Goal: Check status: Check status

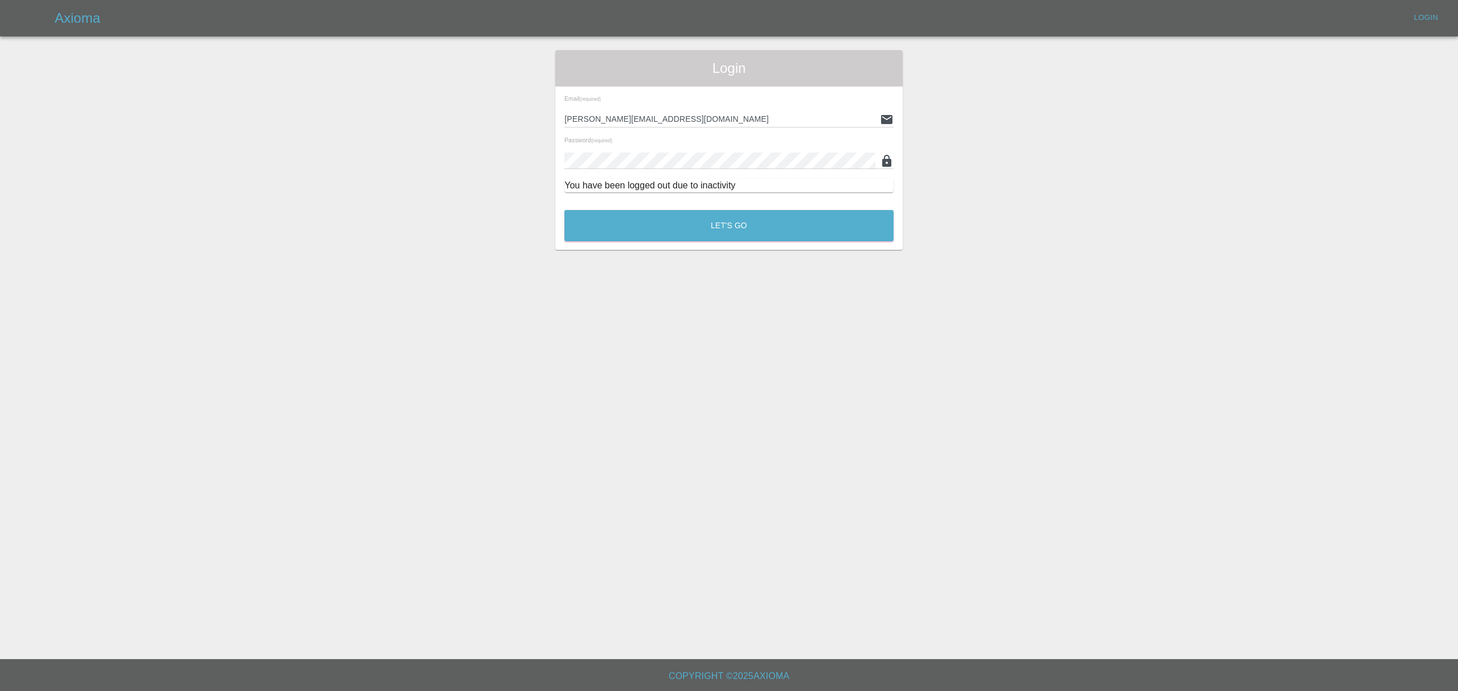
click at [614, 206] on div "Let's Go" at bounding box center [729, 223] width 330 height 43
click at [614, 212] on button "Let's Go" at bounding box center [728, 225] width 329 height 31
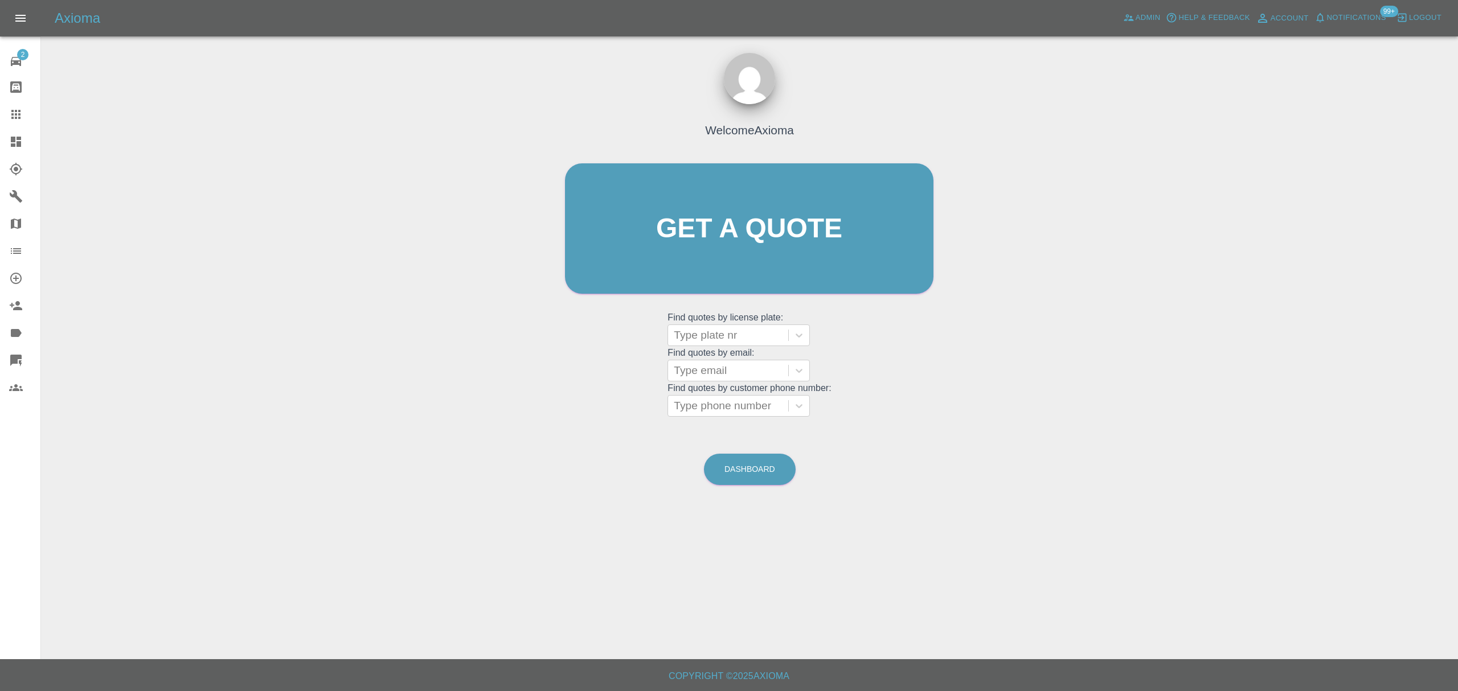
click at [22, 141] on icon at bounding box center [16, 142] width 14 height 14
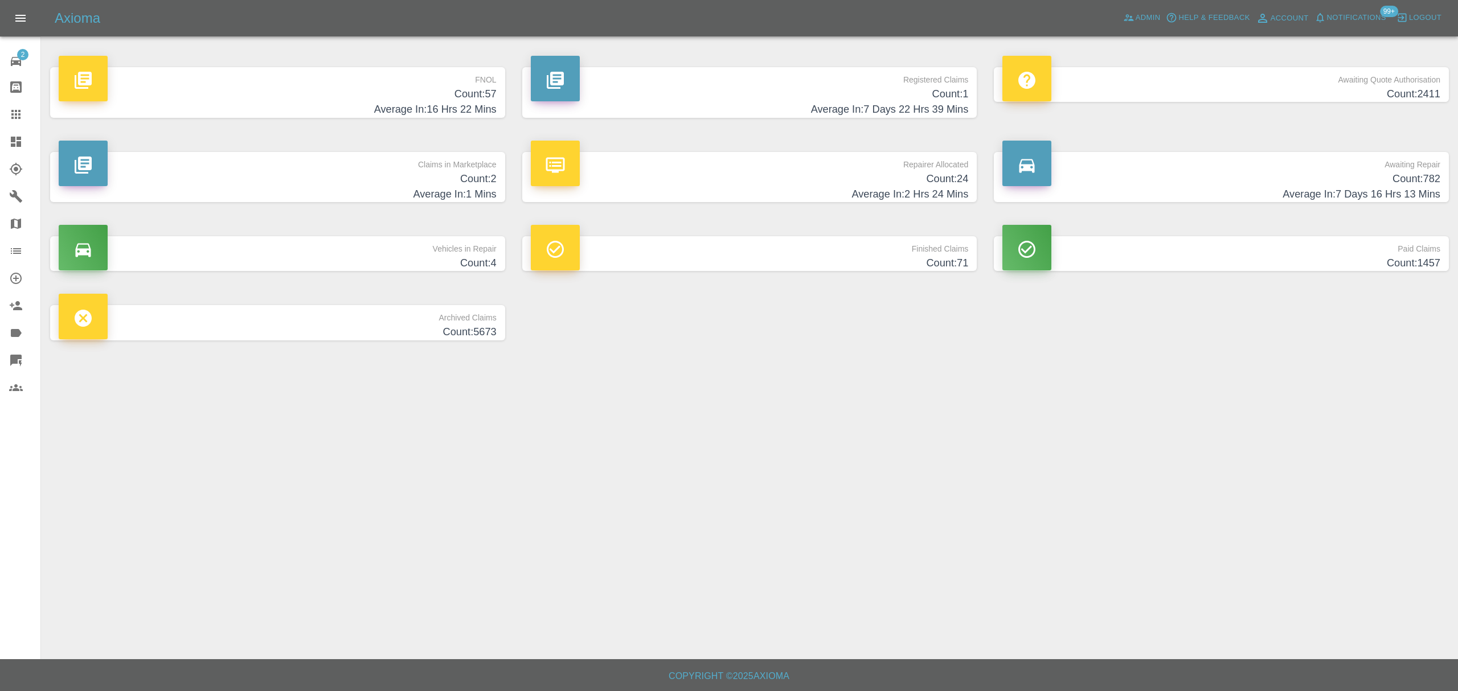
click at [454, 147] on div "Claims in Marketplace Count: 2 Average In: 1 Mins" at bounding box center [278, 177] width 472 height 85
click at [464, 162] on p "Claims in Marketplace" at bounding box center [278, 161] width 438 height 19
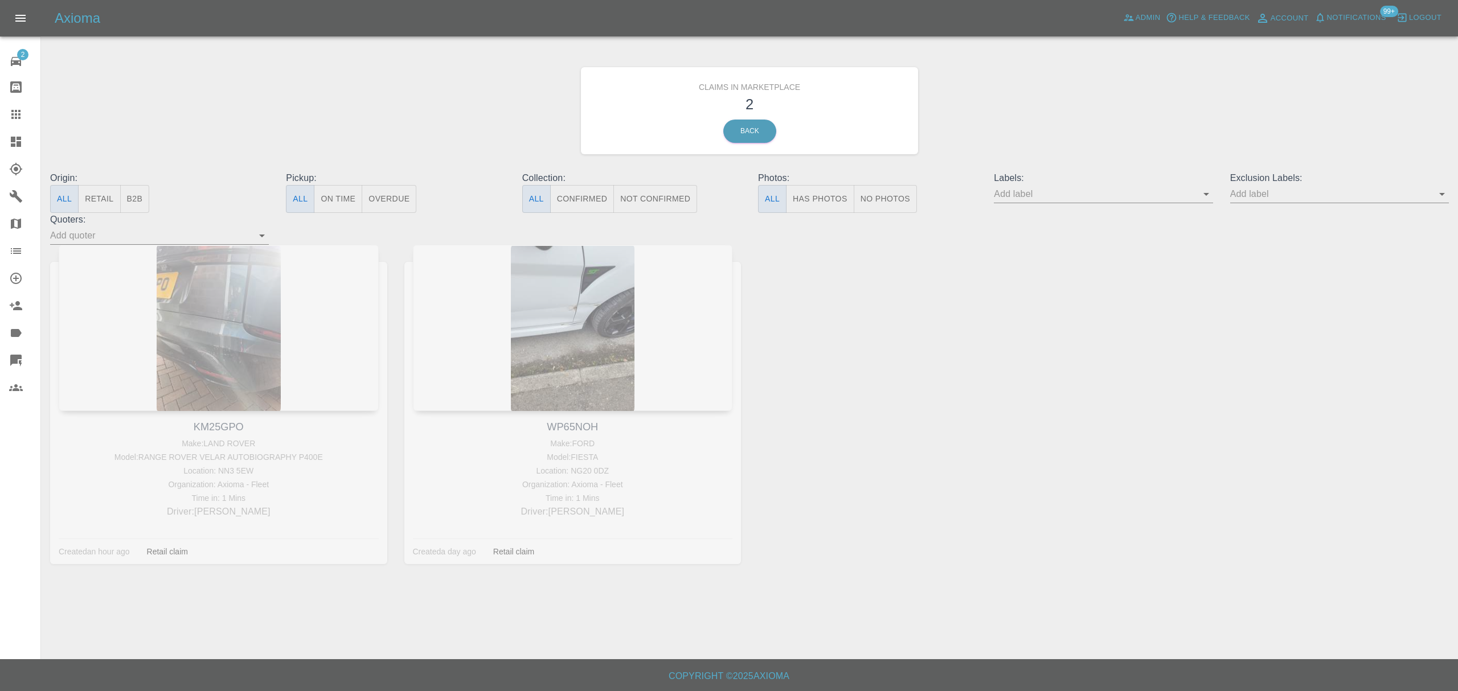
click at [224, 427] on div "KM25GPO Make: LAND ROVER Model: RANGE ROVER VELAR AUTOBIOGRAPHY P400E Location:…" at bounding box center [219, 413] width 354 height 337
copy link "KM25GPO"
click at [19, 133] on link "Dashboard" at bounding box center [20, 141] width 40 height 27
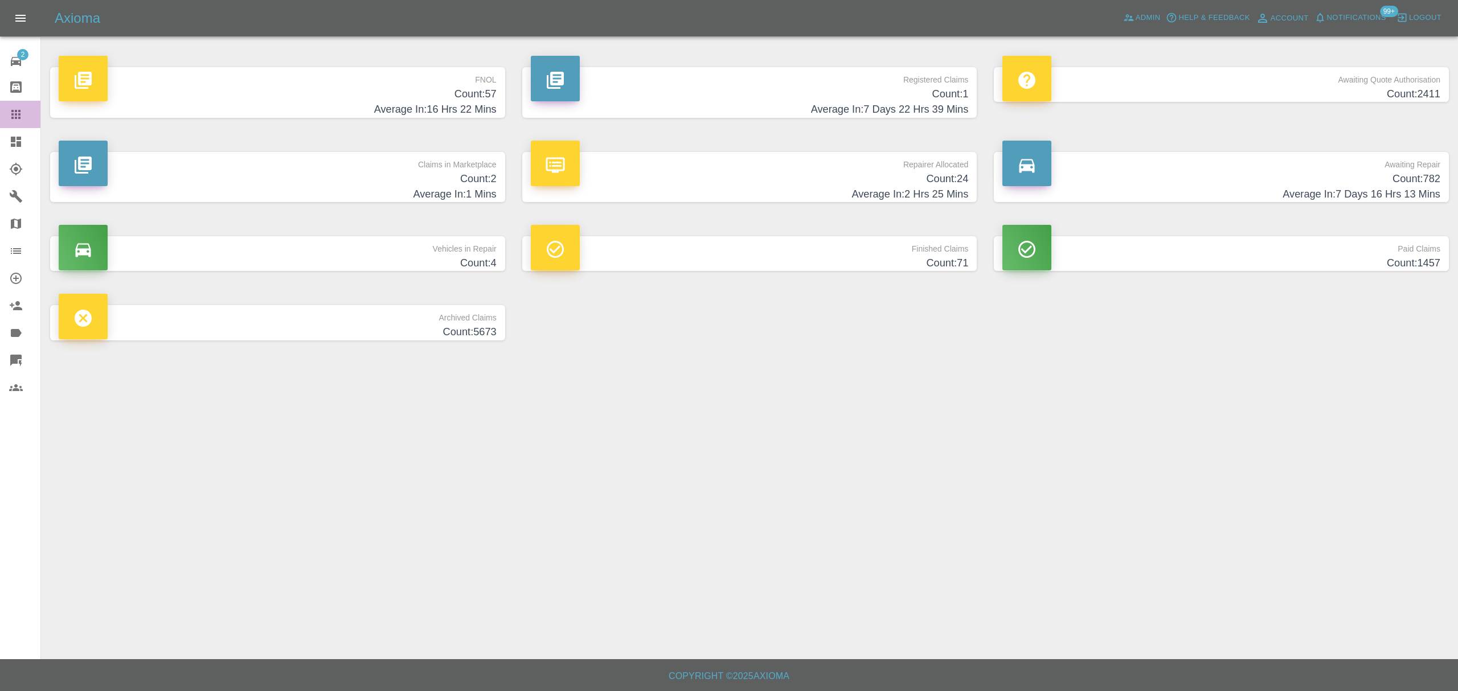
click at [17, 114] on icon at bounding box center [16, 115] width 14 height 14
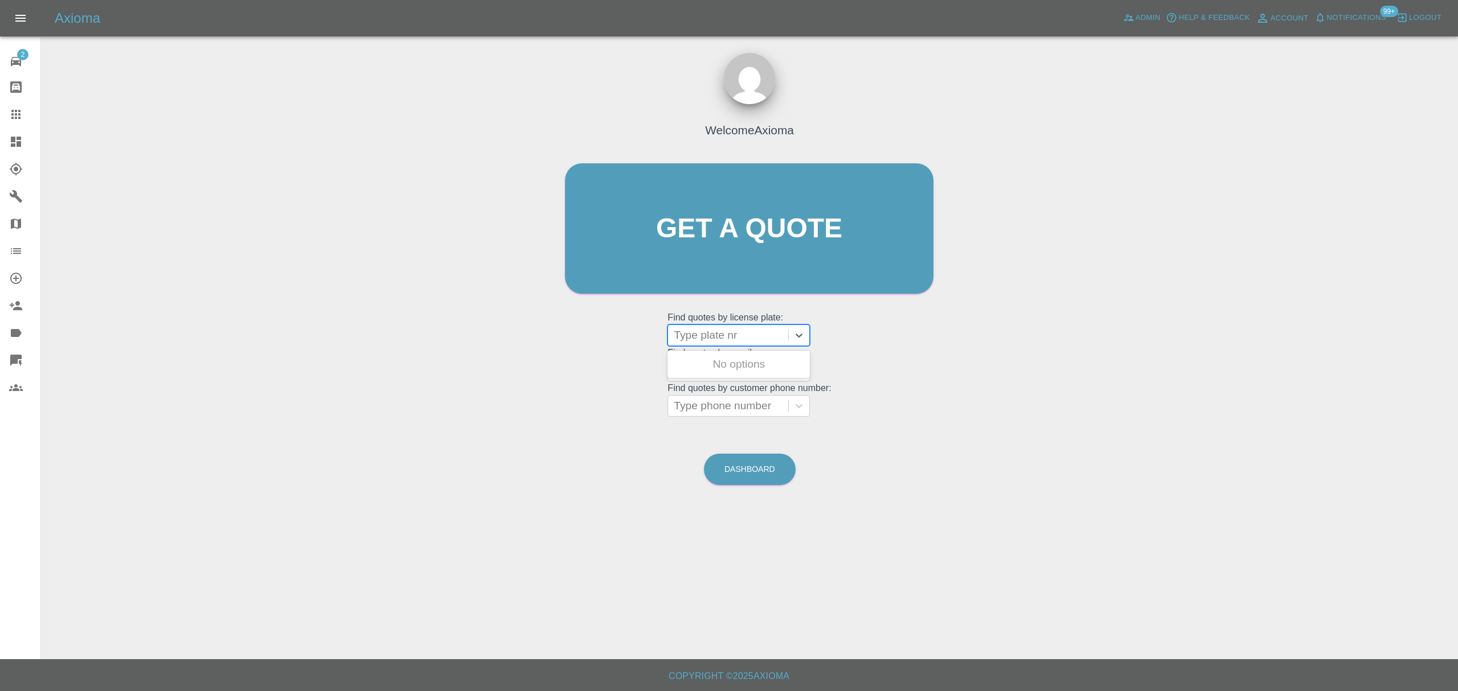
click at [696, 342] on div at bounding box center [728, 335] width 109 height 16
paste input "KM25GPO"
type input "KM25GPO"
click at [696, 360] on div "KM25GPO, In Marketplace" at bounding box center [738, 371] width 142 height 36
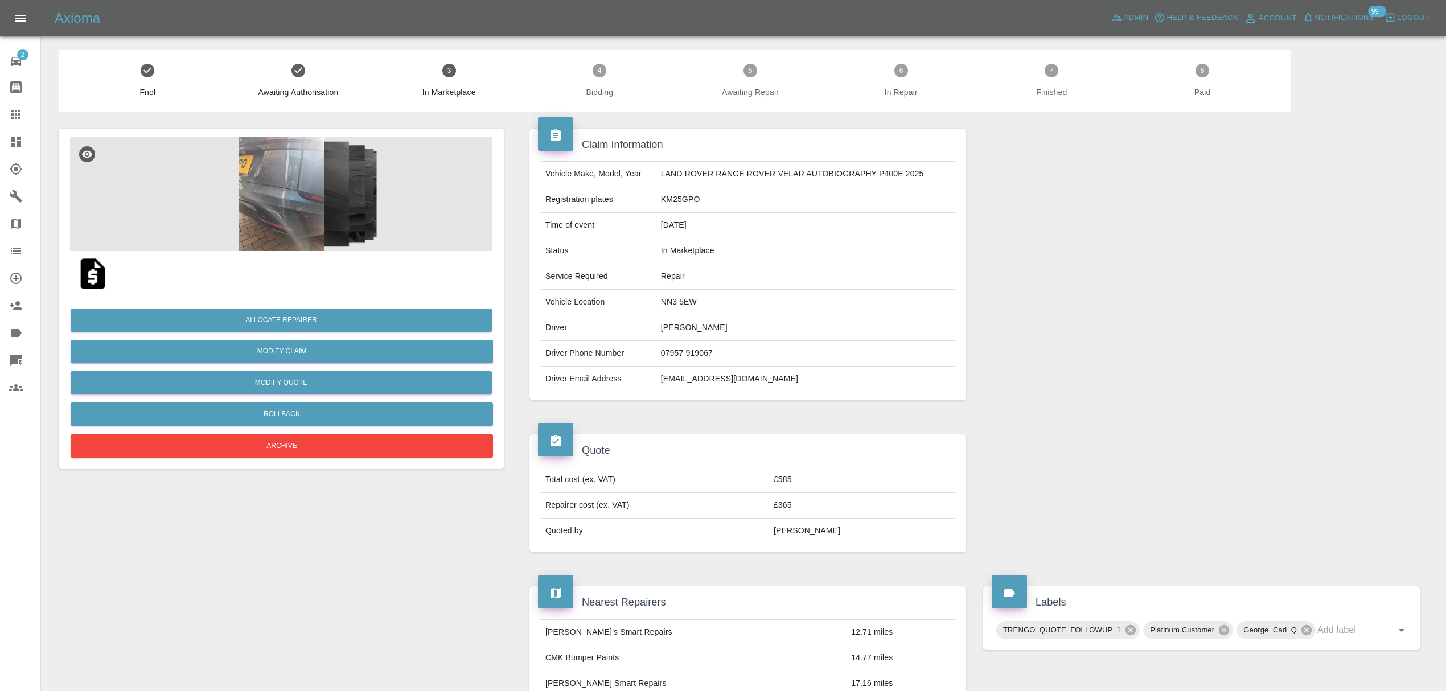
click at [28, 142] on div at bounding box center [25, 142] width 32 height 14
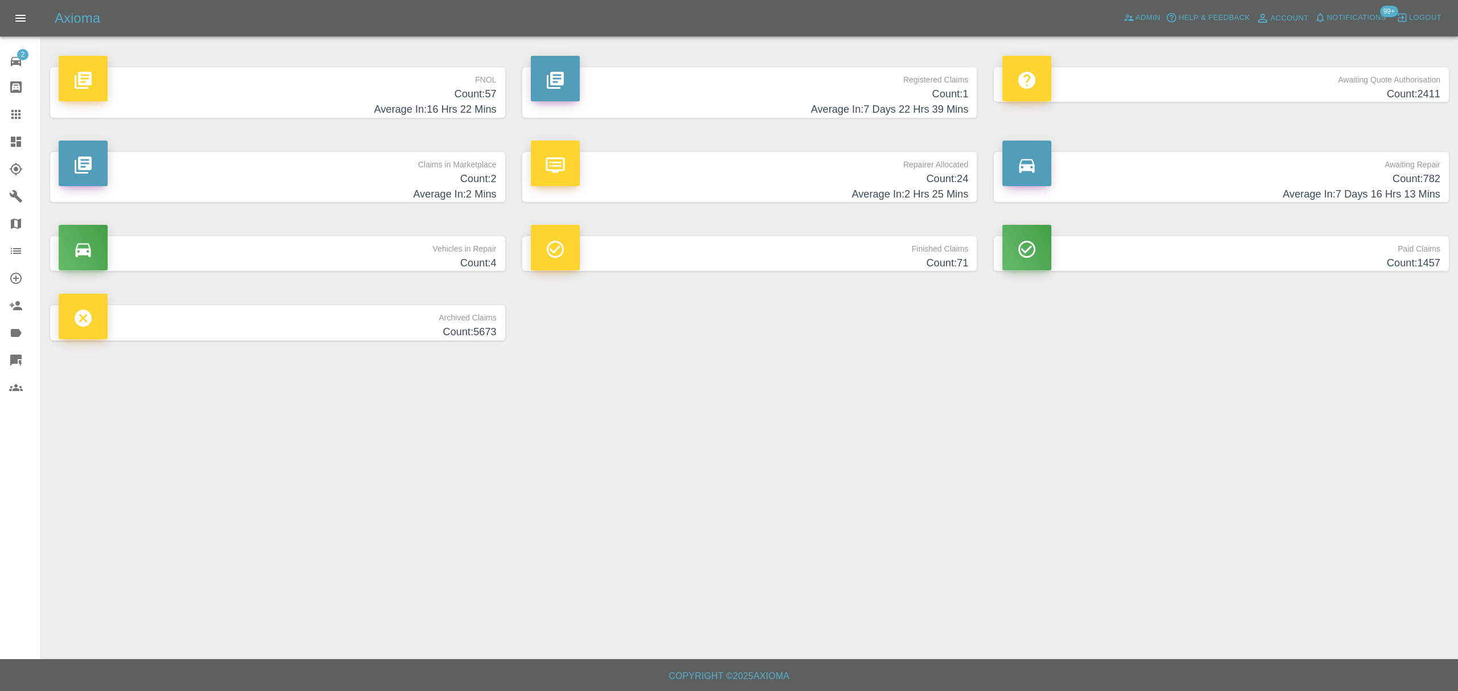
click at [1351, 5] on div "Axioma Admin Help & Feedback Account Notifications 99+ Logout" at bounding box center [729, 18] width 1458 height 36
click at [1351, 14] on button "Notifications" at bounding box center [1350, 18] width 77 height 18
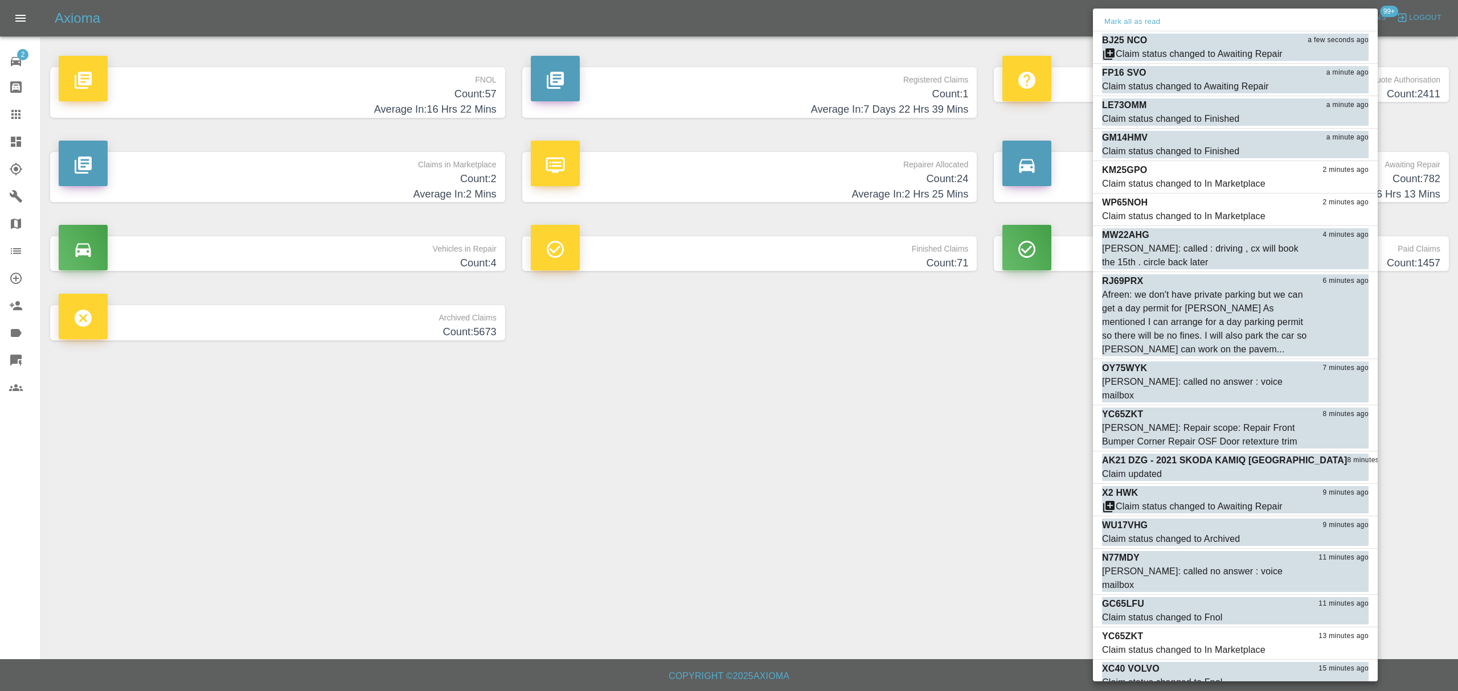
click at [1351, 19] on div "Mark all as read" at bounding box center [1235, 22] width 285 height 18
click at [1135, 23] on button "Mark all as read" at bounding box center [1132, 21] width 60 height 13
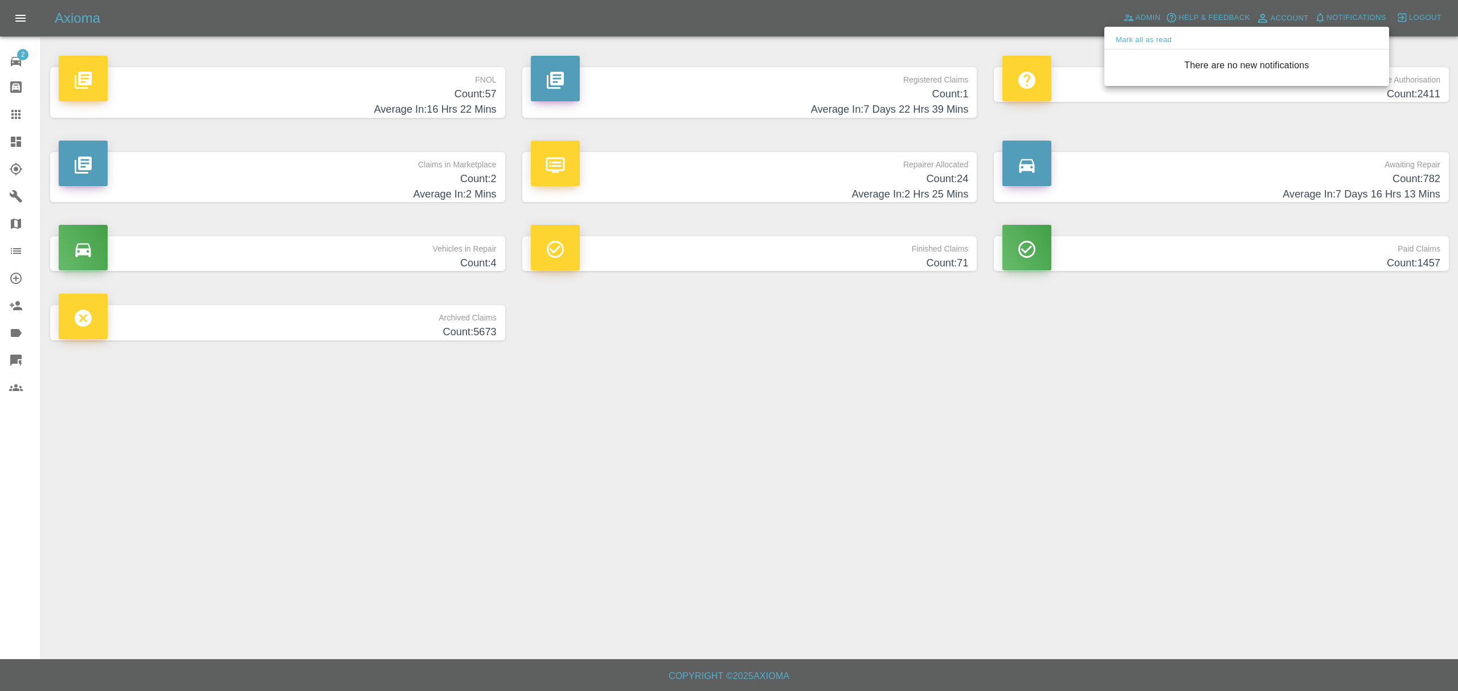
click at [867, 436] on div at bounding box center [729, 345] width 1458 height 691
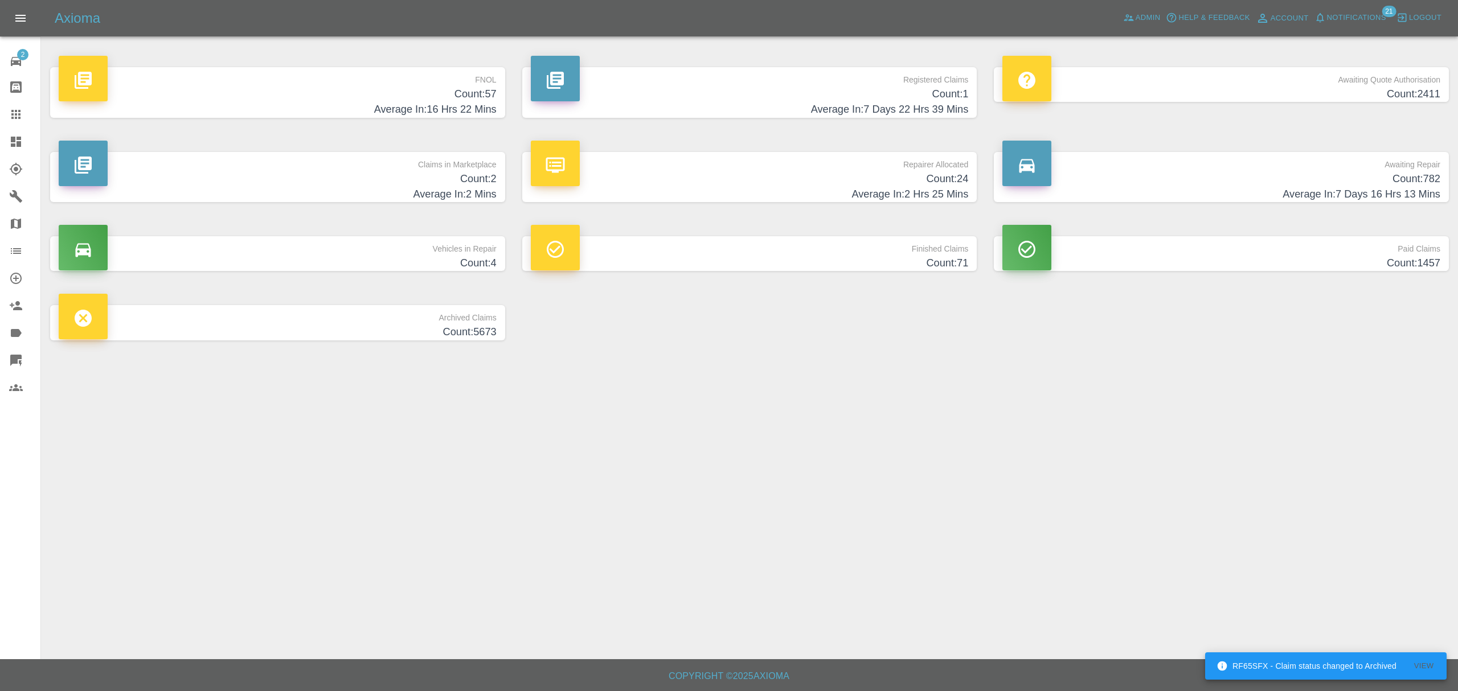
click at [450, 176] on h4 "Count: 2" at bounding box center [278, 178] width 438 height 15
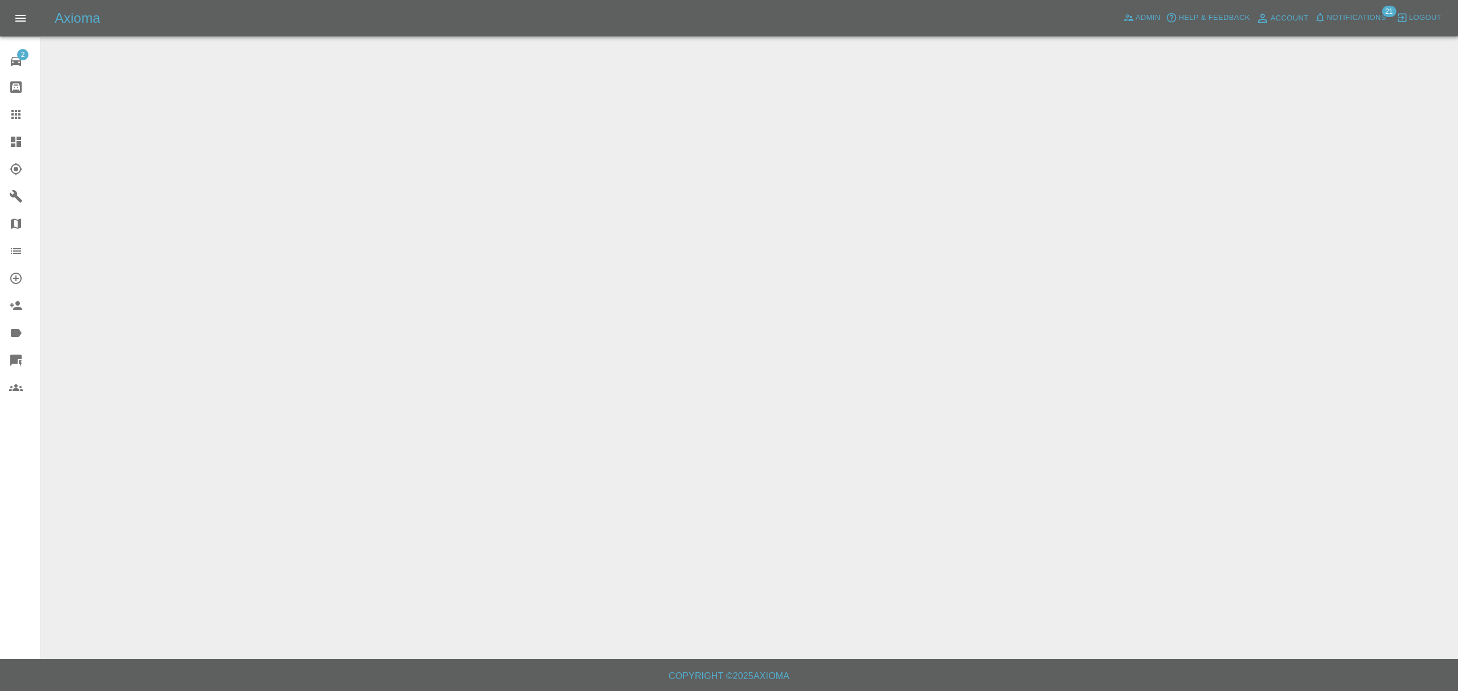
click at [18, 338] on icon at bounding box center [16, 333] width 14 height 14
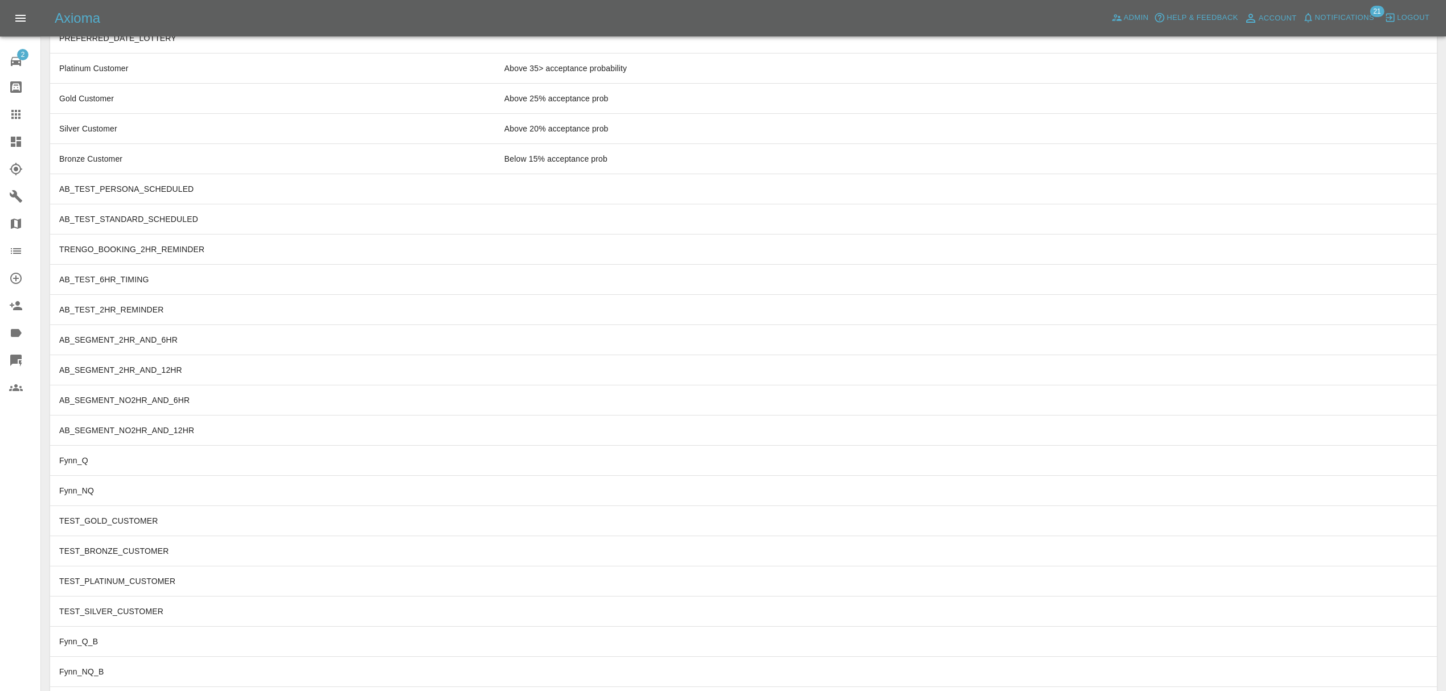
scroll to position [3489, 0]
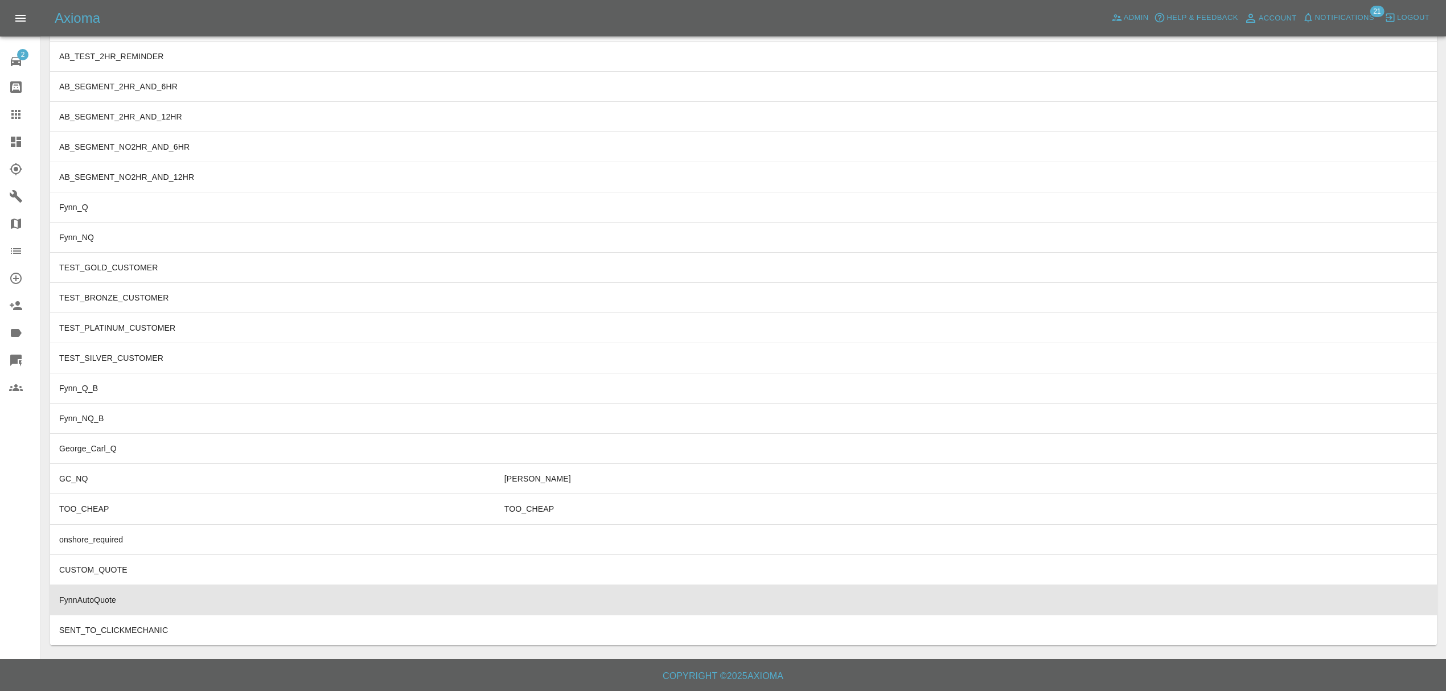
click at [165, 608] on td "FynnAutoQuote" at bounding box center [272, 600] width 445 height 30
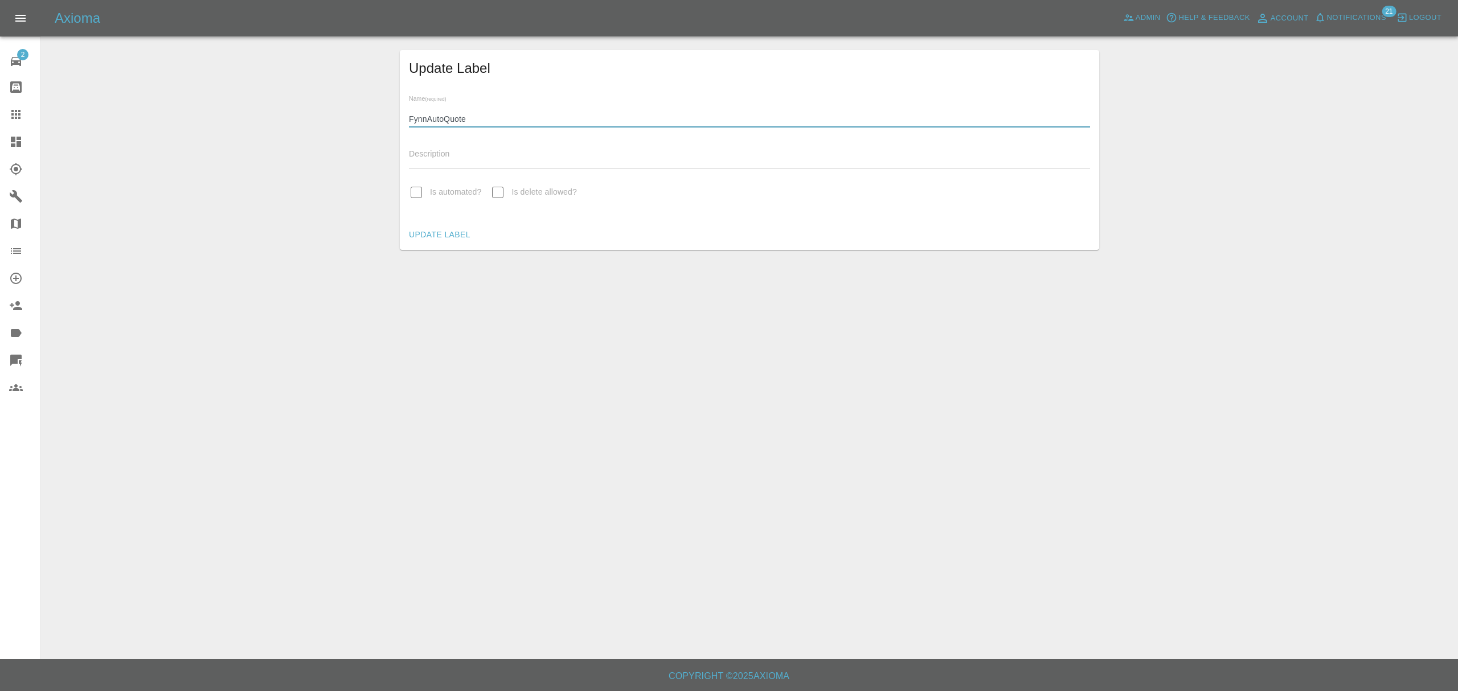
drag, startPoint x: 488, startPoint y: 120, endPoint x: 365, endPoint y: 118, distance: 123.0
click at [365, 118] on div "Update Label Name (required) FynnAutoQuote Description Is automated? Is delete …" at bounding box center [749, 150] width 1399 height 200
click at [28, 144] on div at bounding box center [25, 142] width 32 height 14
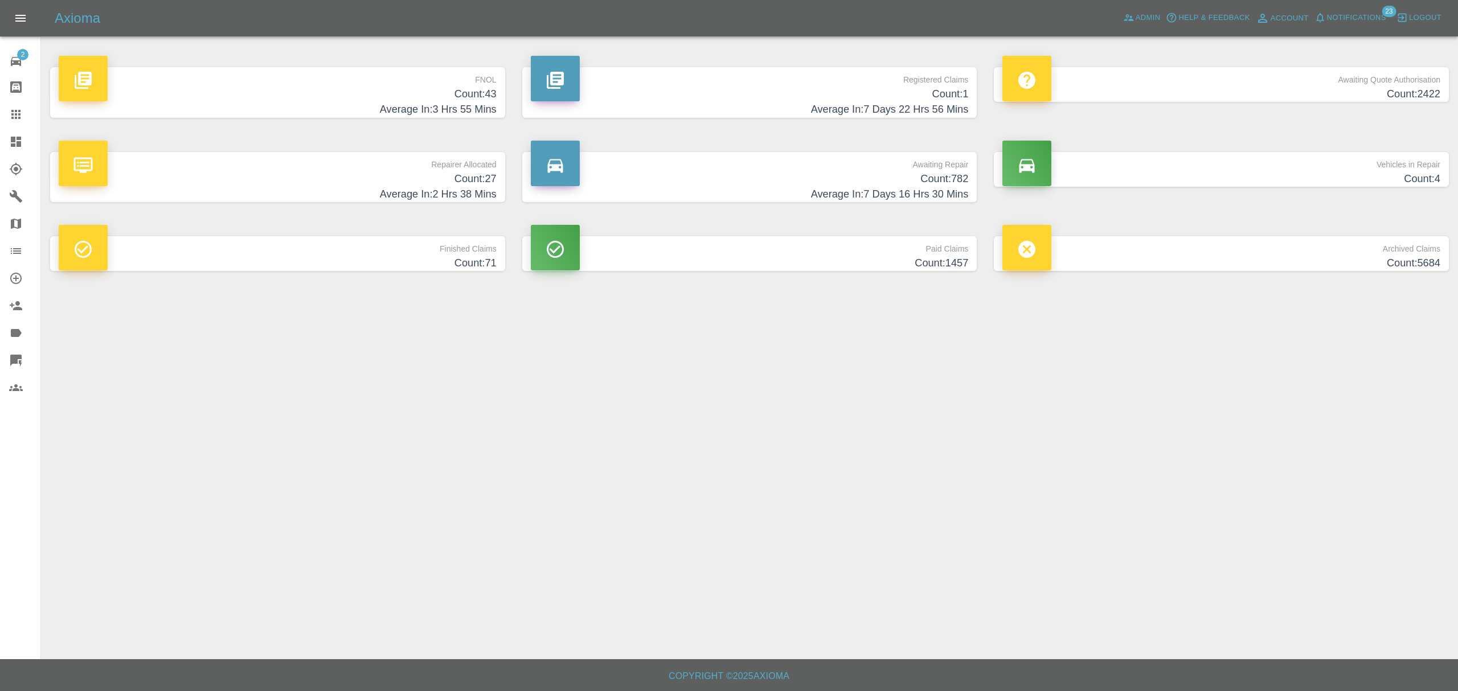
click at [418, 98] on h4 "Count: 43" at bounding box center [278, 94] width 438 height 15
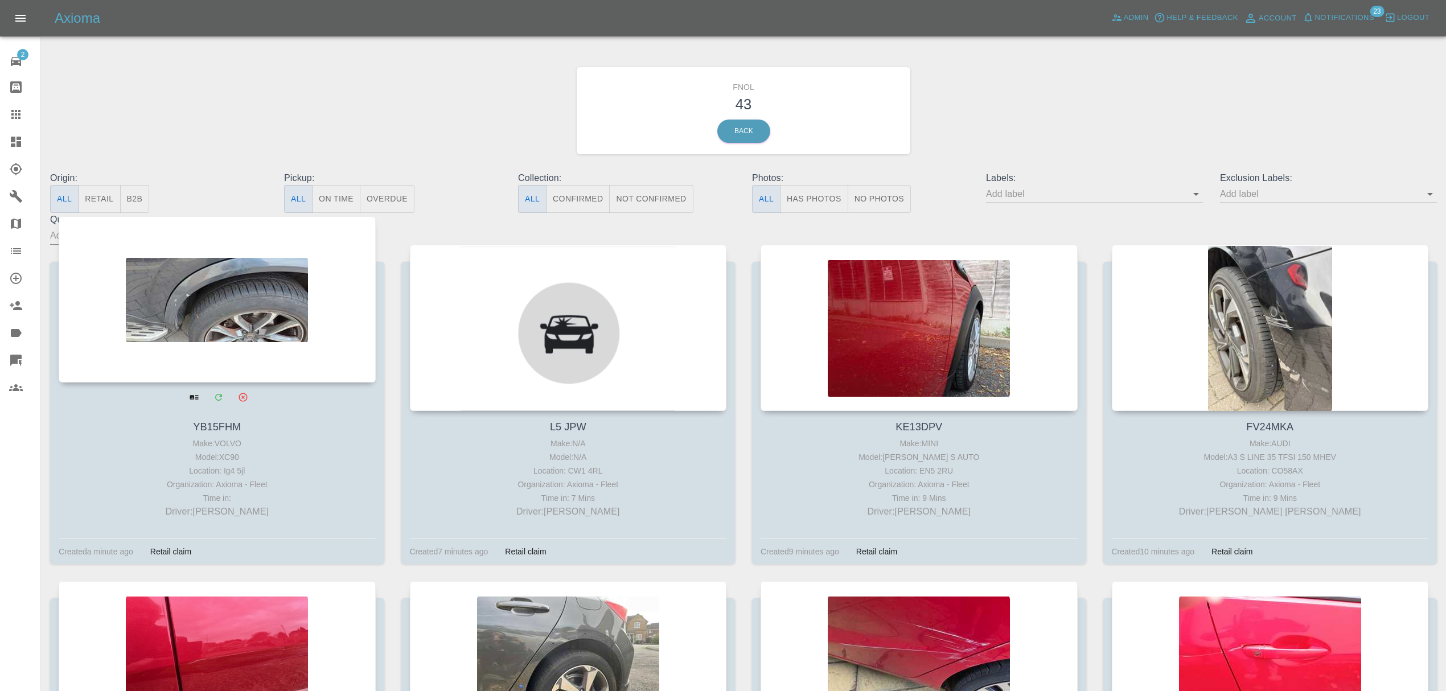
click at [251, 288] on div at bounding box center [217, 299] width 317 height 166
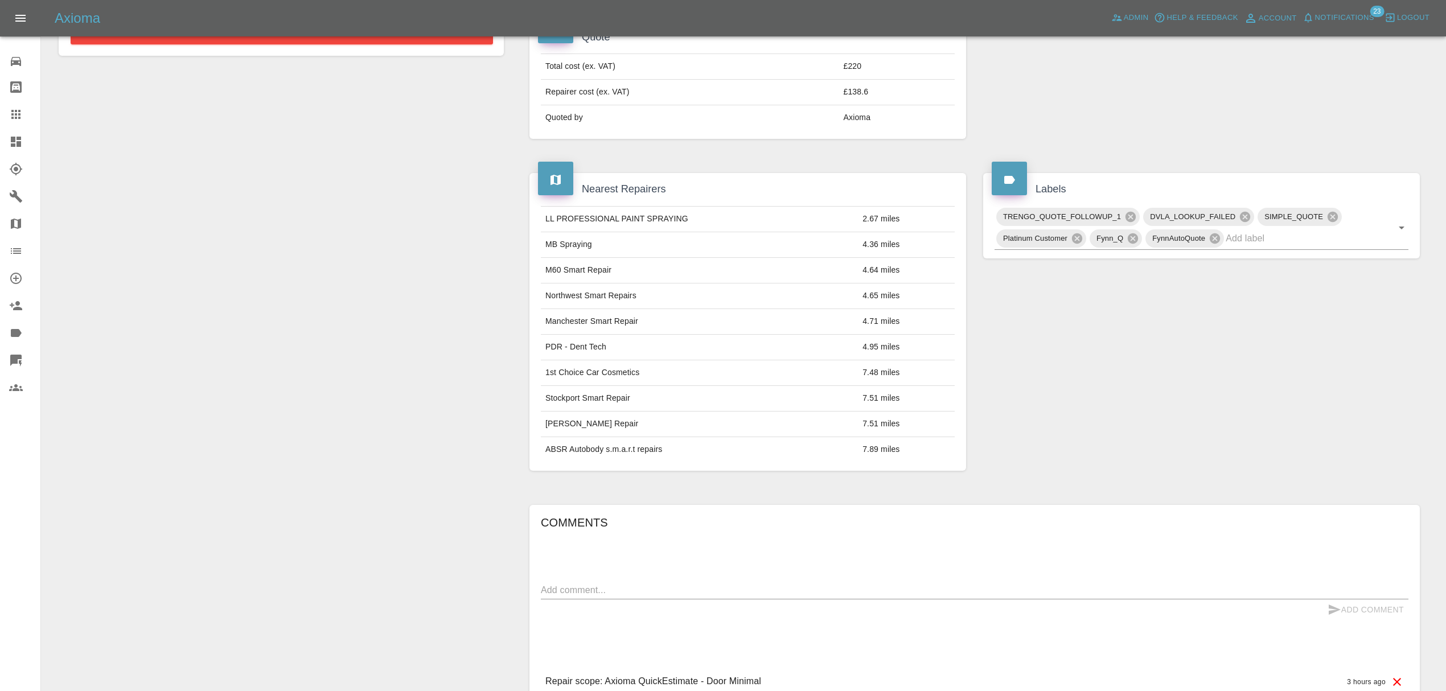
scroll to position [559, 0]
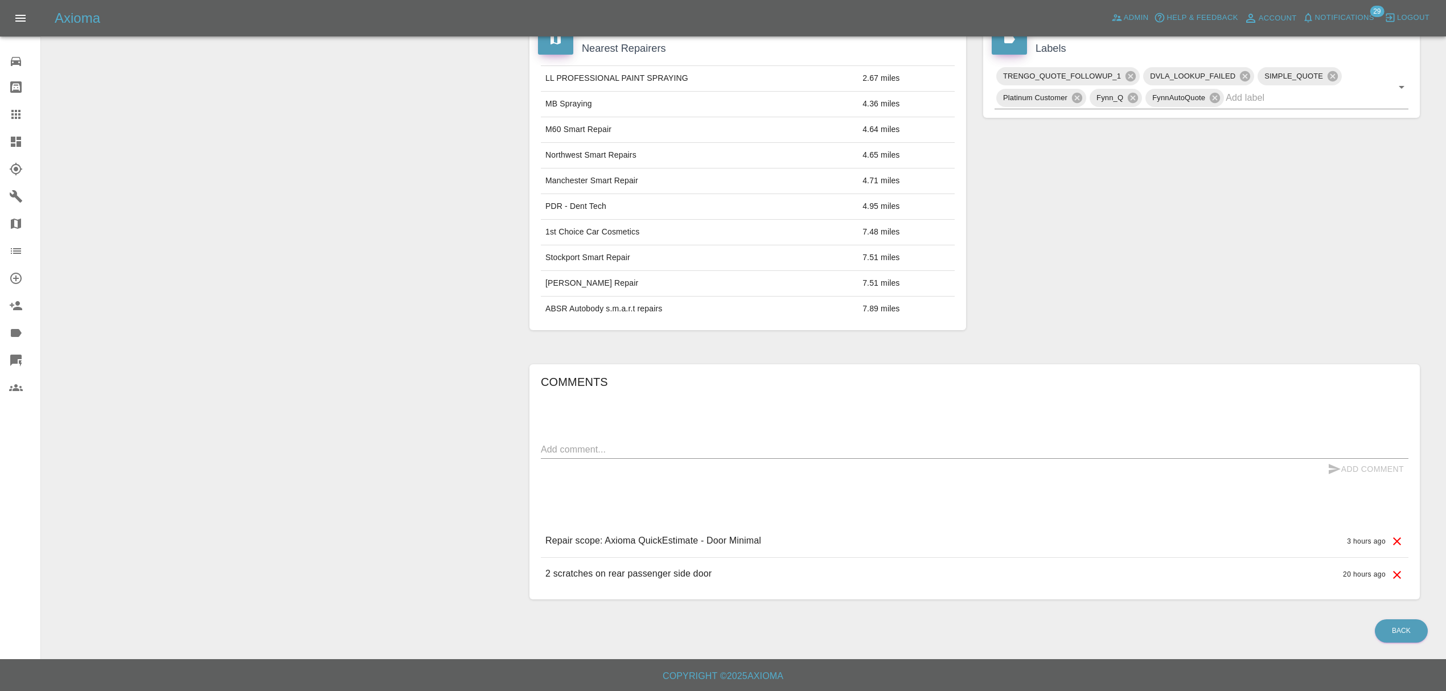
click at [1333, 25] on button "Notifications" at bounding box center [1338, 18] width 77 height 18
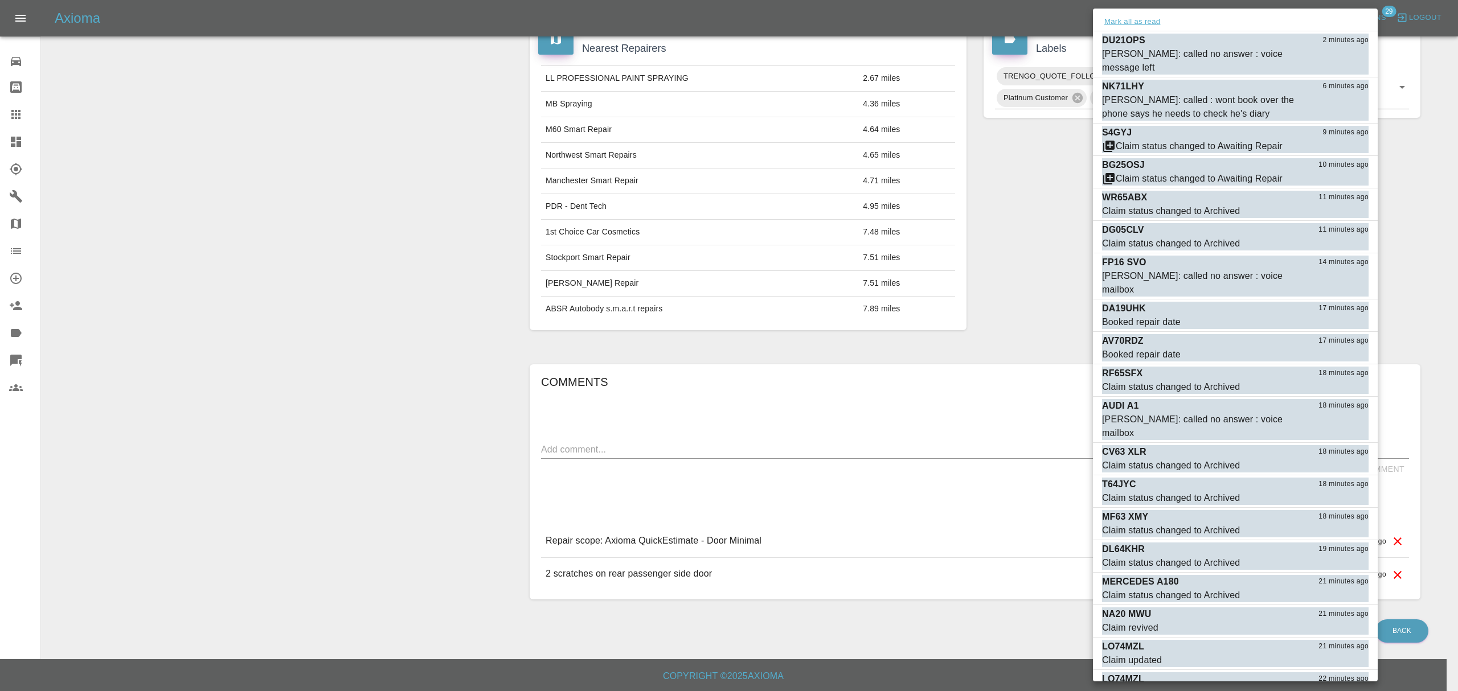
click at [1136, 24] on button "Mark all as read" at bounding box center [1132, 21] width 60 height 13
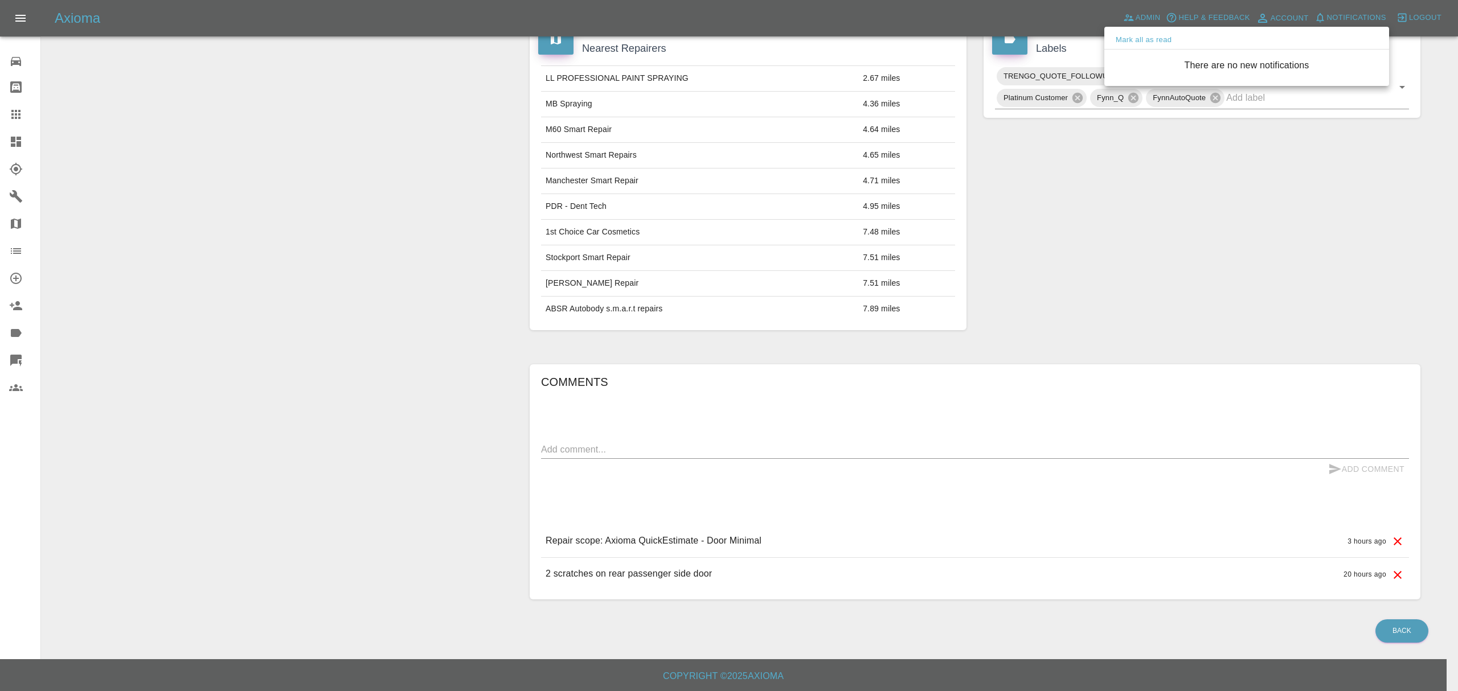
click at [1032, 304] on div at bounding box center [729, 345] width 1458 height 691
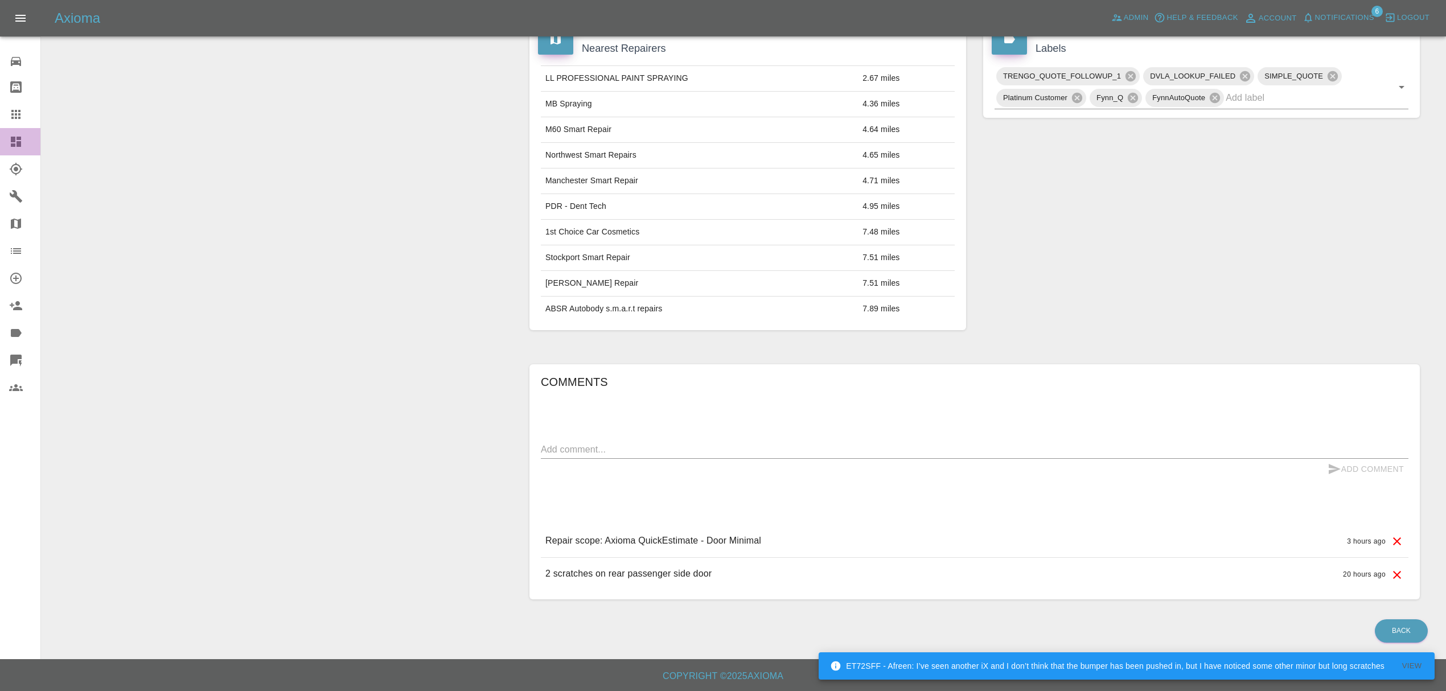
click at [9, 140] on icon at bounding box center [16, 142] width 14 height 14
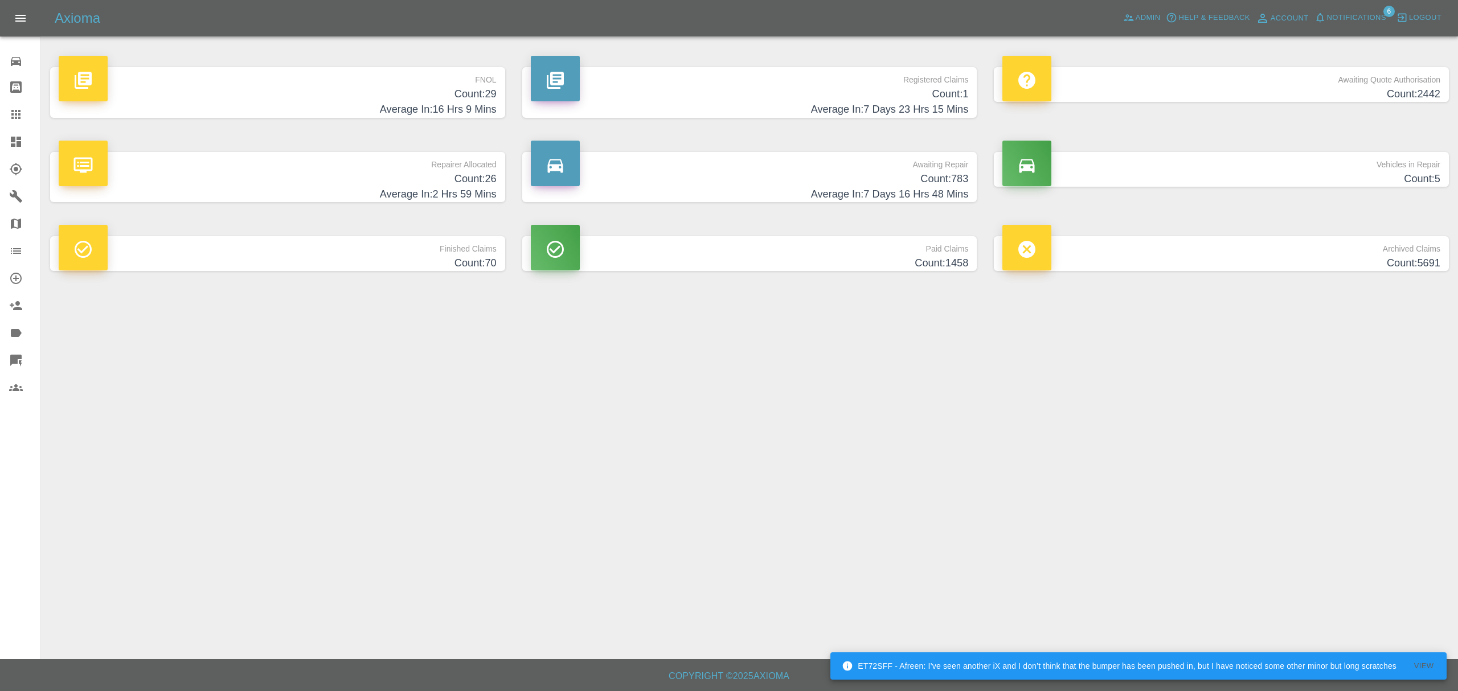
click at [342, 93] on h4 "Count: 29" at bounding box center [278, 94] width 438 height 15
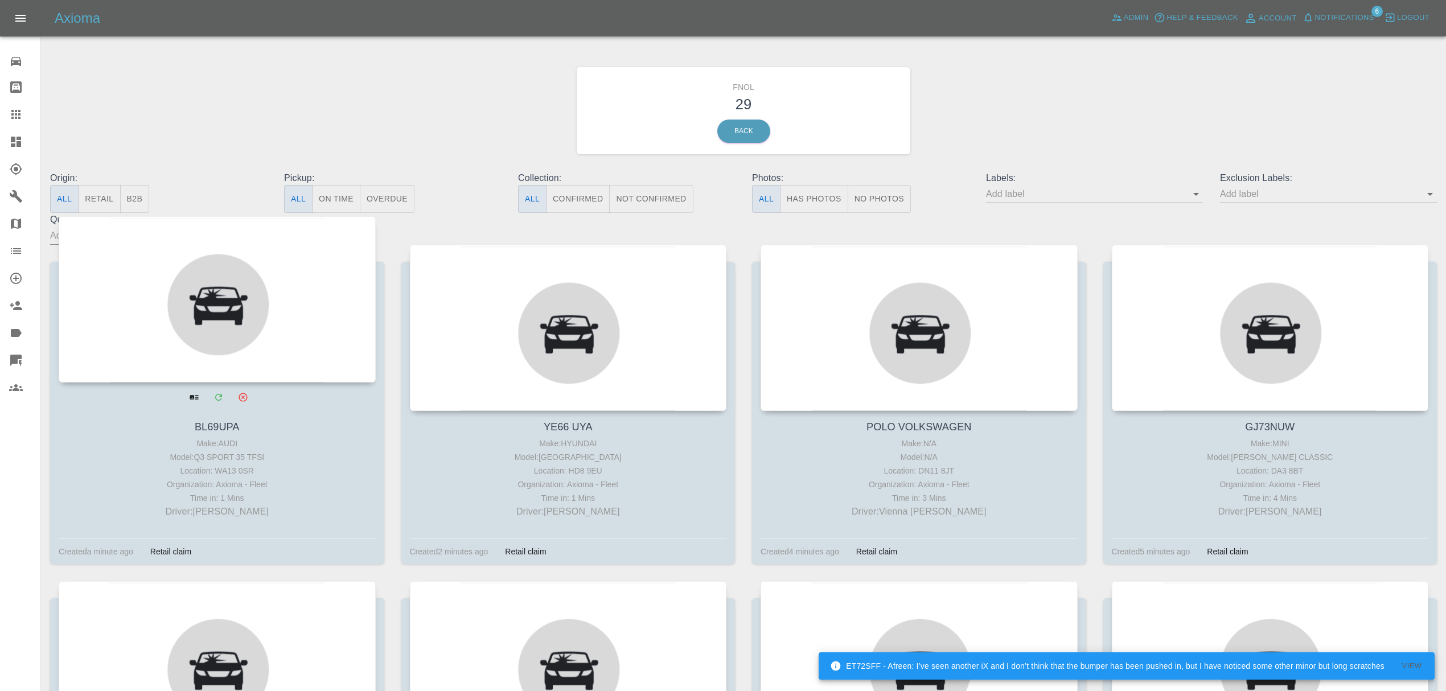
click at [277, 260] on div at bounding box center [217, 299] width 317 height 166
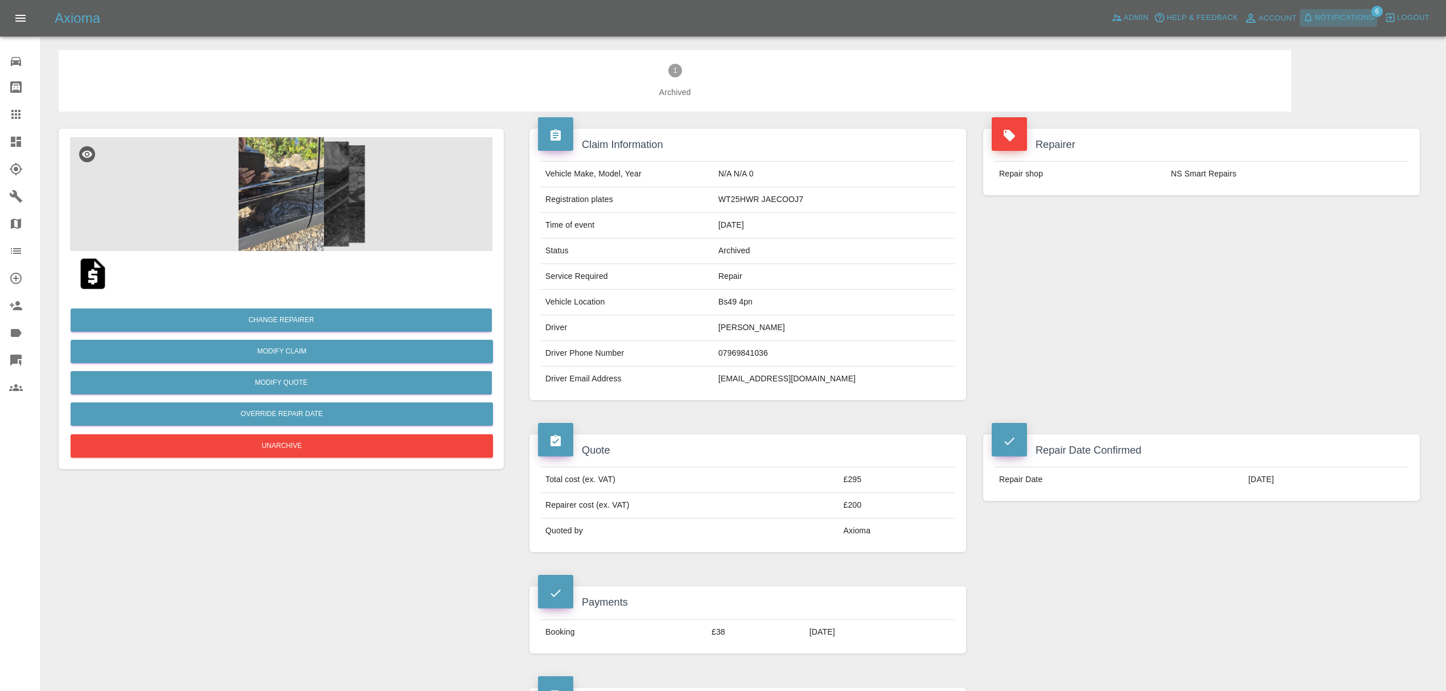
click at [1335, 14] on span "Notifications" at bounding box center [1345, 17] width 59 height 13
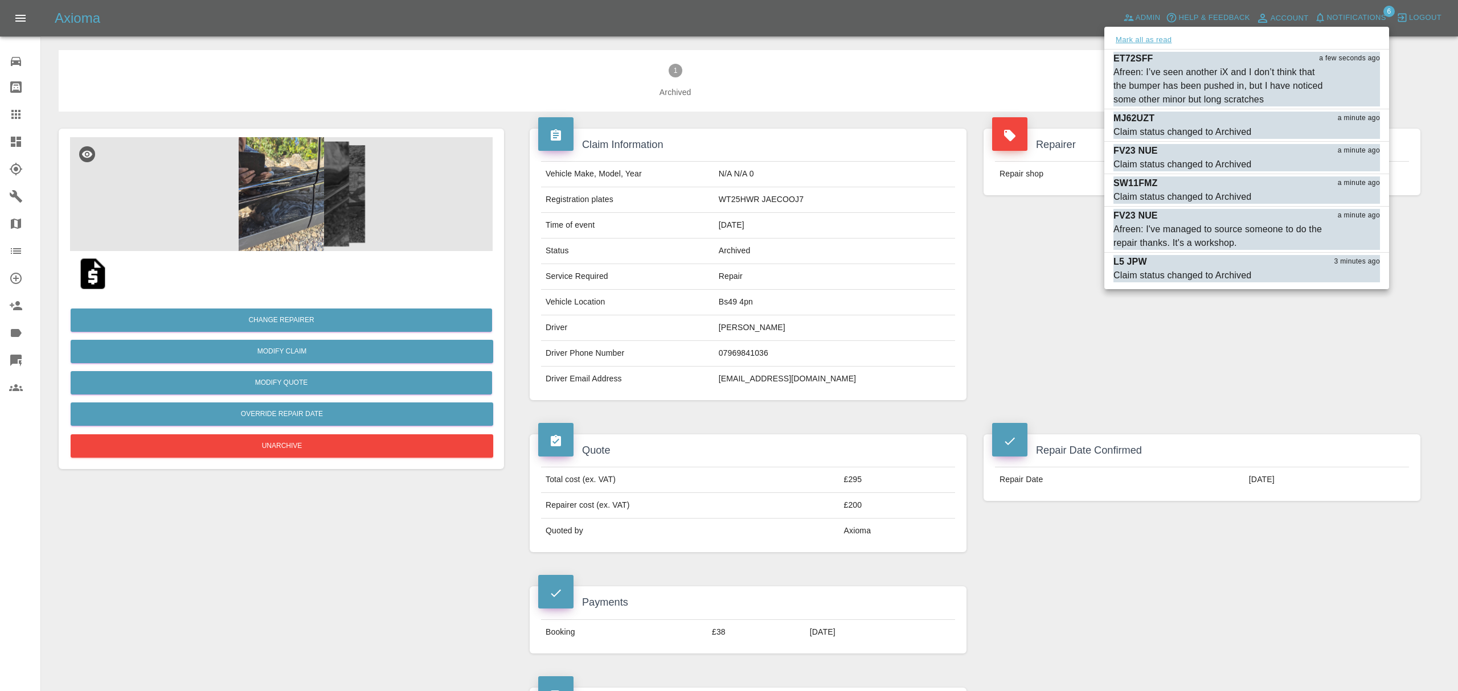
click at [1134, 34] on button "Mark all as read" at bounding box center [1143, 40] width 60 height 13
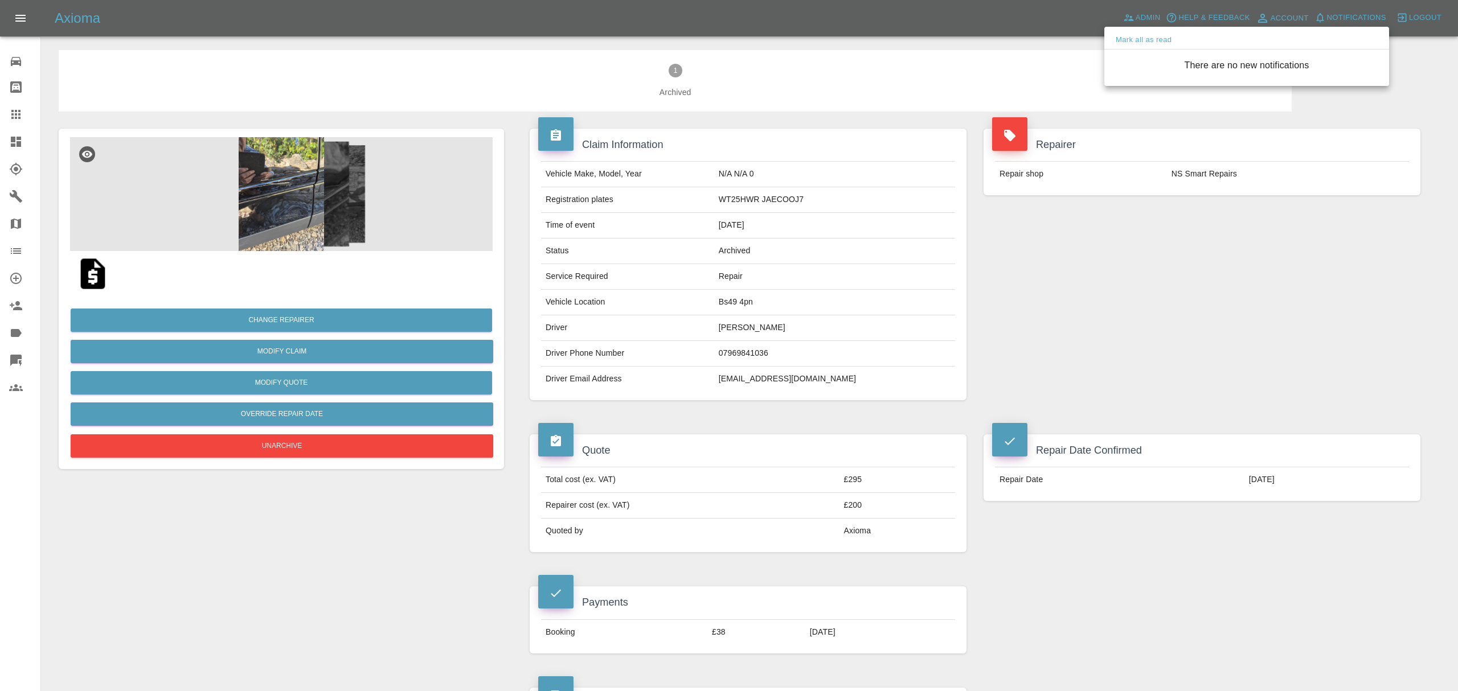
click at [367, 94] on div at bounding box center [729, 345] width 1458 height 691
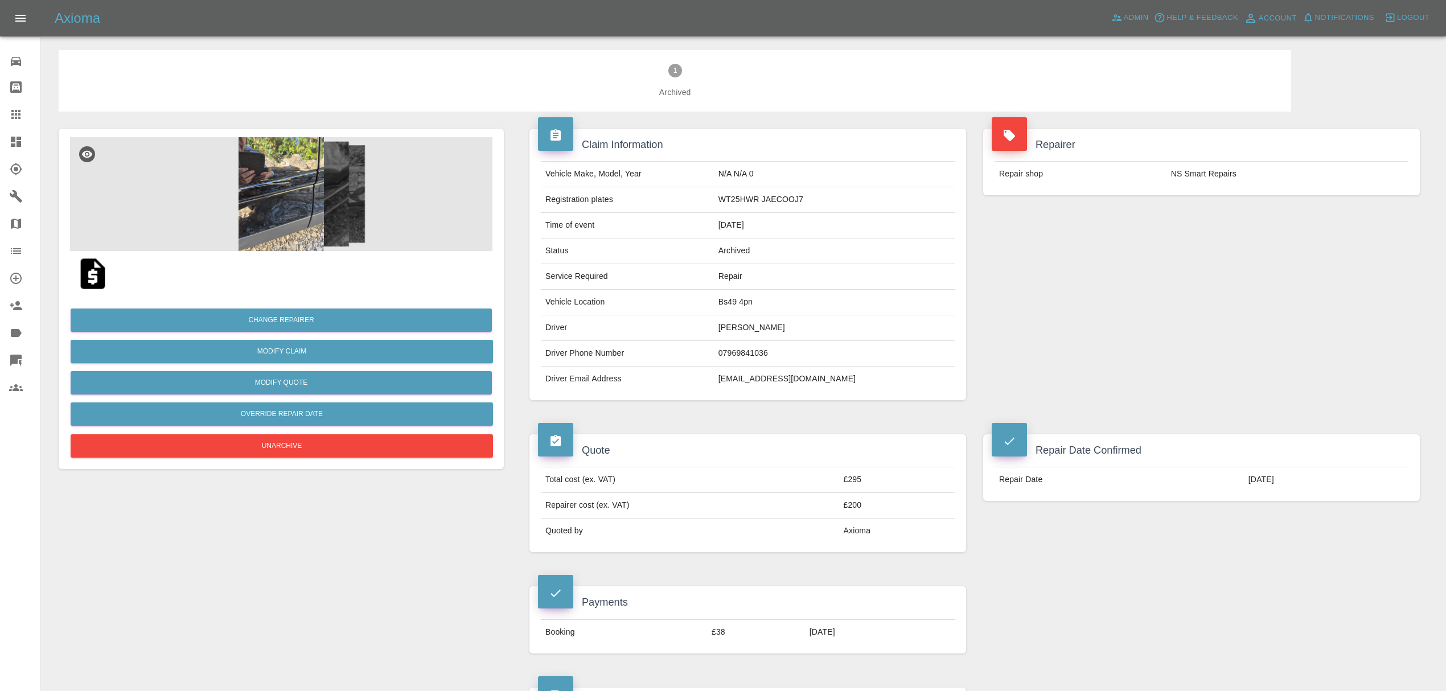
click at [28, 130] on link "Dashboard" at bounding box center [20, 141] width 40 height 27
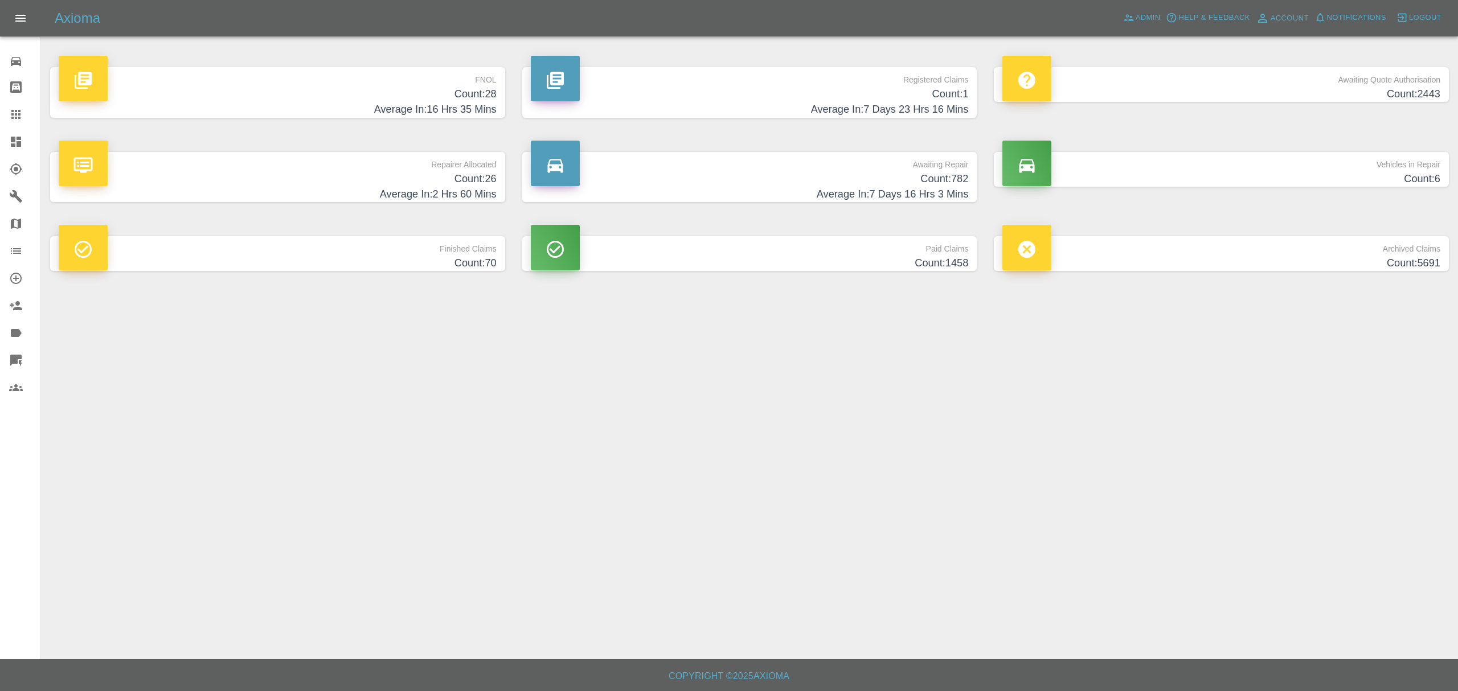
click at [442, 87] on h4 "Count: 28" at bounding box center [278, 94] width 438 height 15
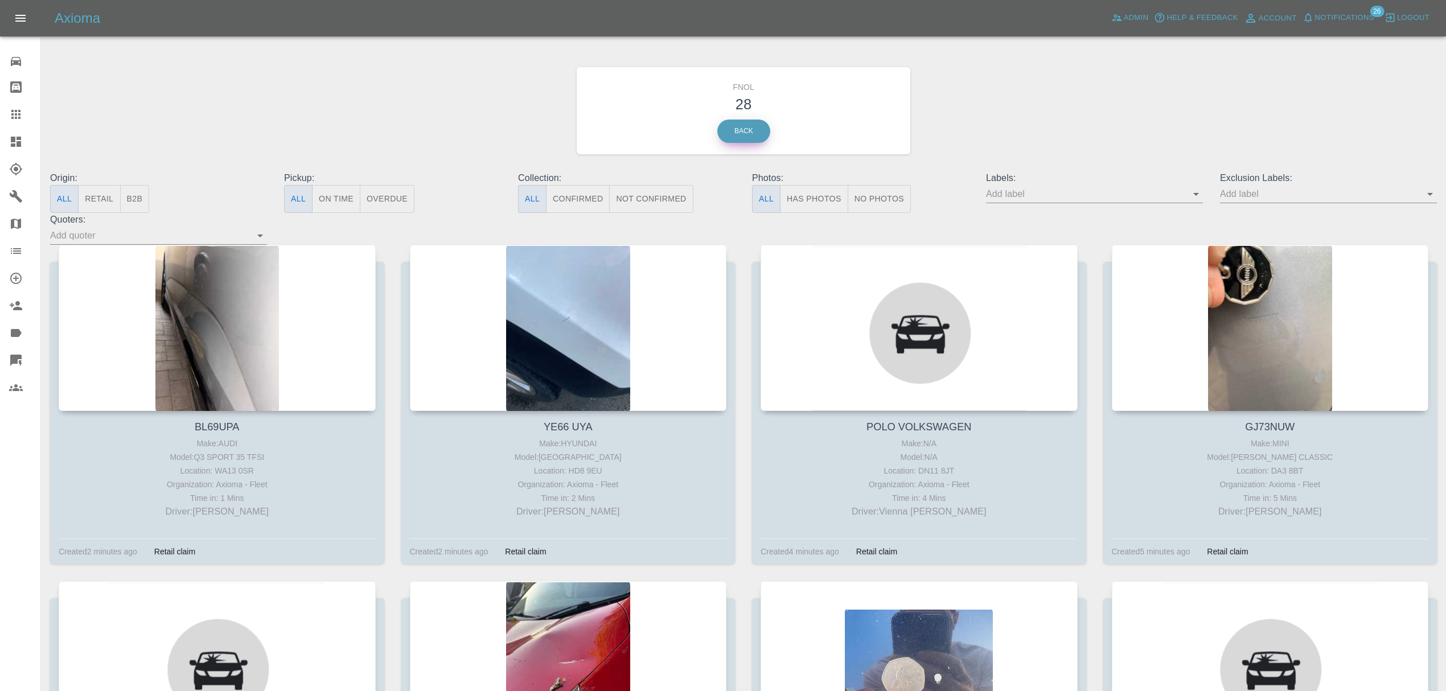
click at [737, 139] on link "Back" at bounding box center [744, 131] width 53 height 23
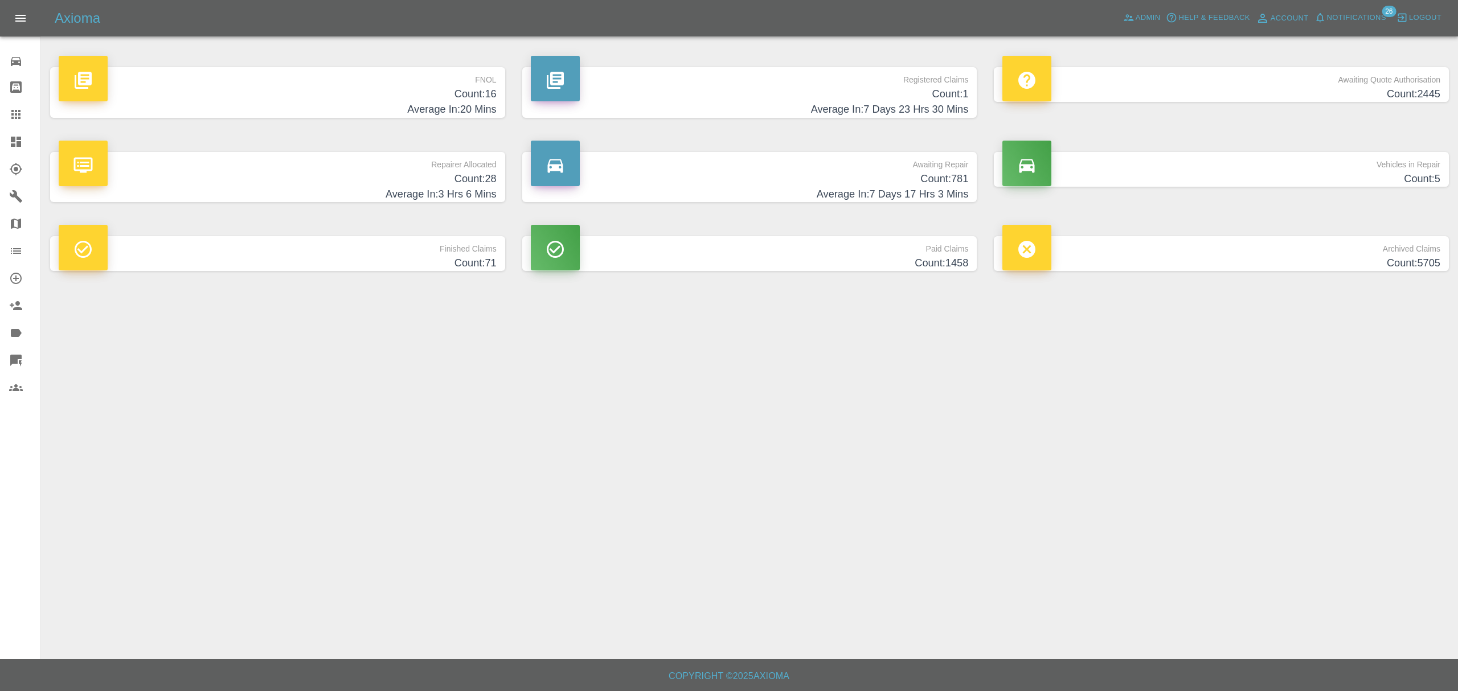
click at [1350, 18] on span "Notifications" at bounding box center [1356, 17] width 59 height 13
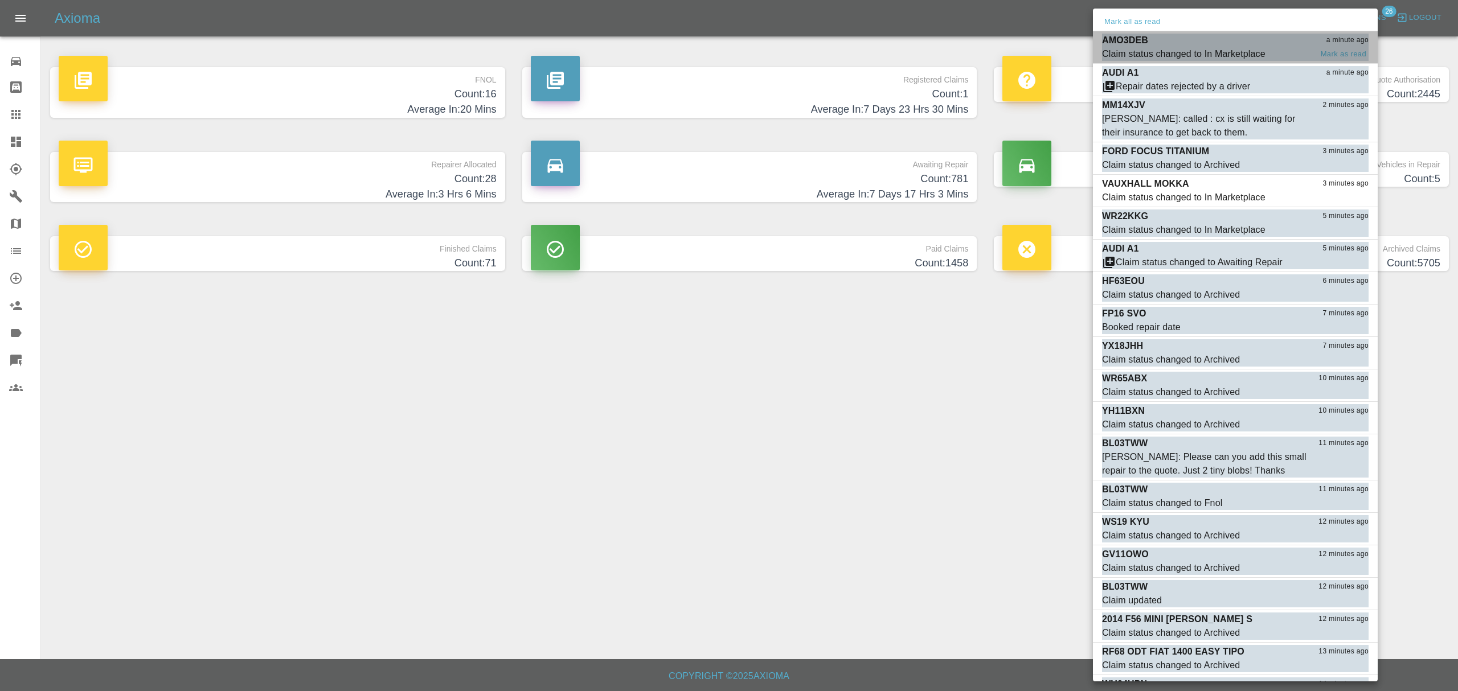
click at [1113, 48] on div "Claim status changed to In Marketplace" at bounding box center [1183, 54] width 163 height 14
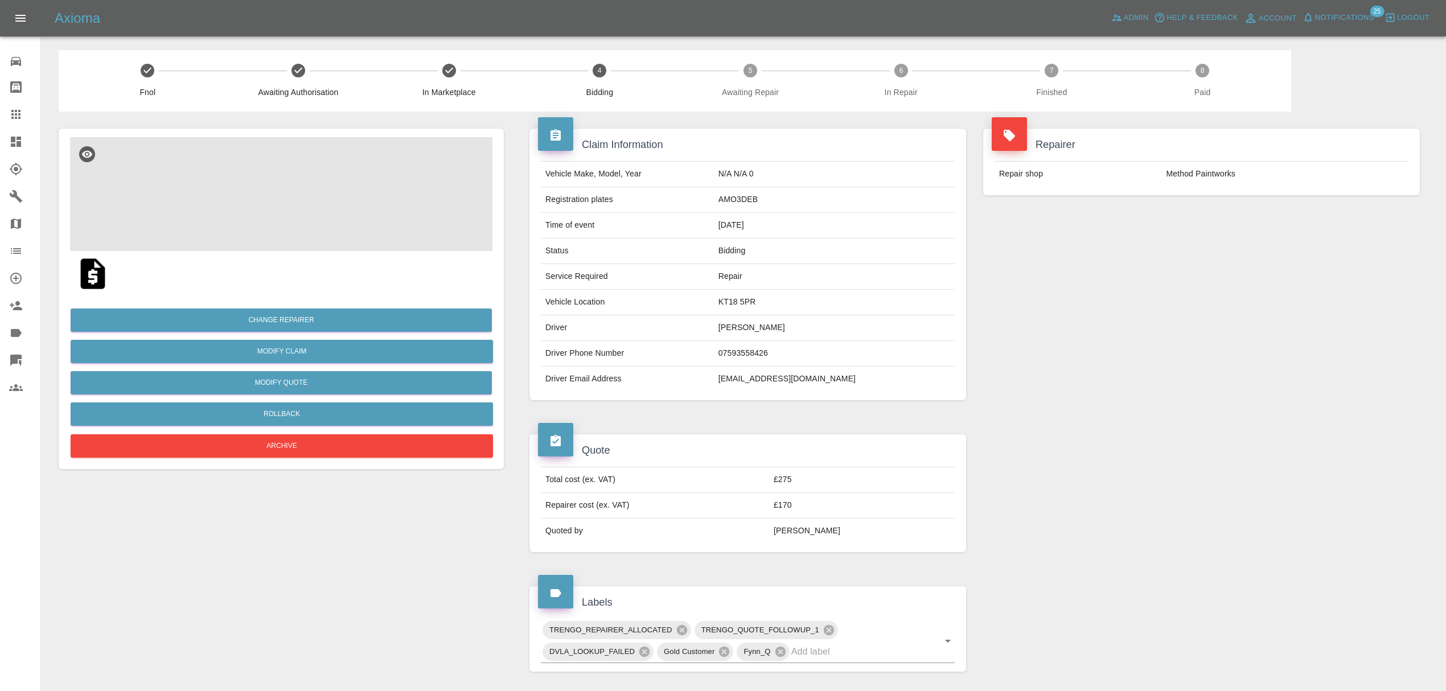
click at [158, 199] on div at bounding box center [281, 194] width 423 height 114
click at [1401, 662] on button "View" at bounding box center [1412, 667] width 36 height 18
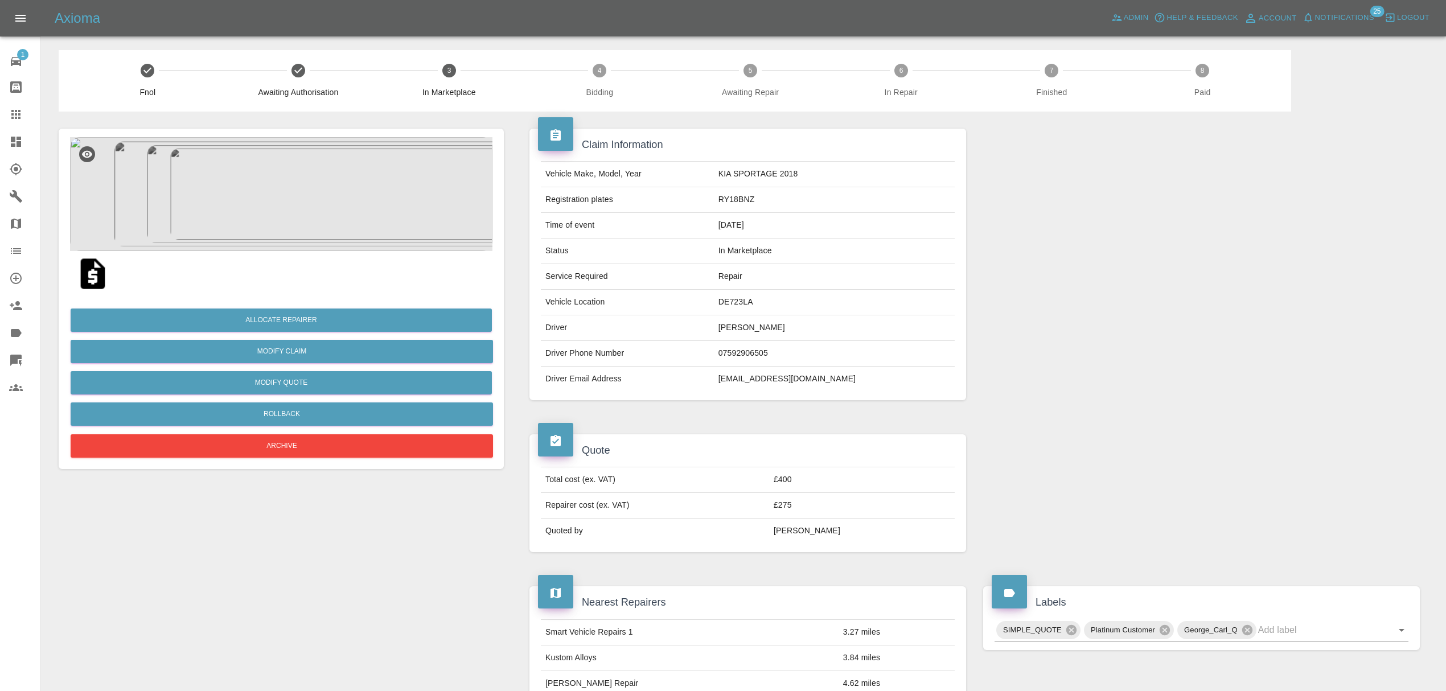
click at [330, 195] on img at bounding box center [281, 194] width 423 height 114
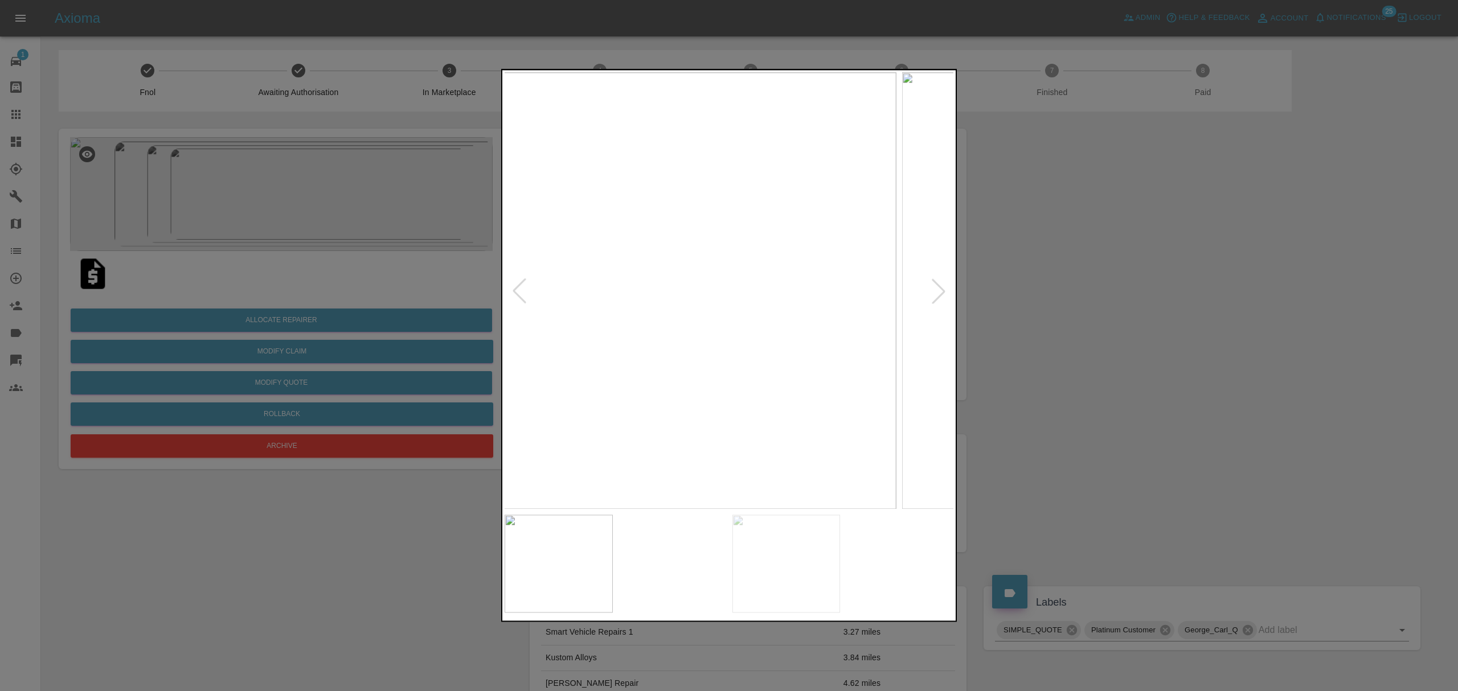
click at [527, 238] on img at bounding box center [671, 290] width 449 height 437
click at [497, 244] on div at bounding box center [729, 345] width 1458 height 691
click at [1162, 247] on div at bounding box center [729, 345] width 1458 height 691
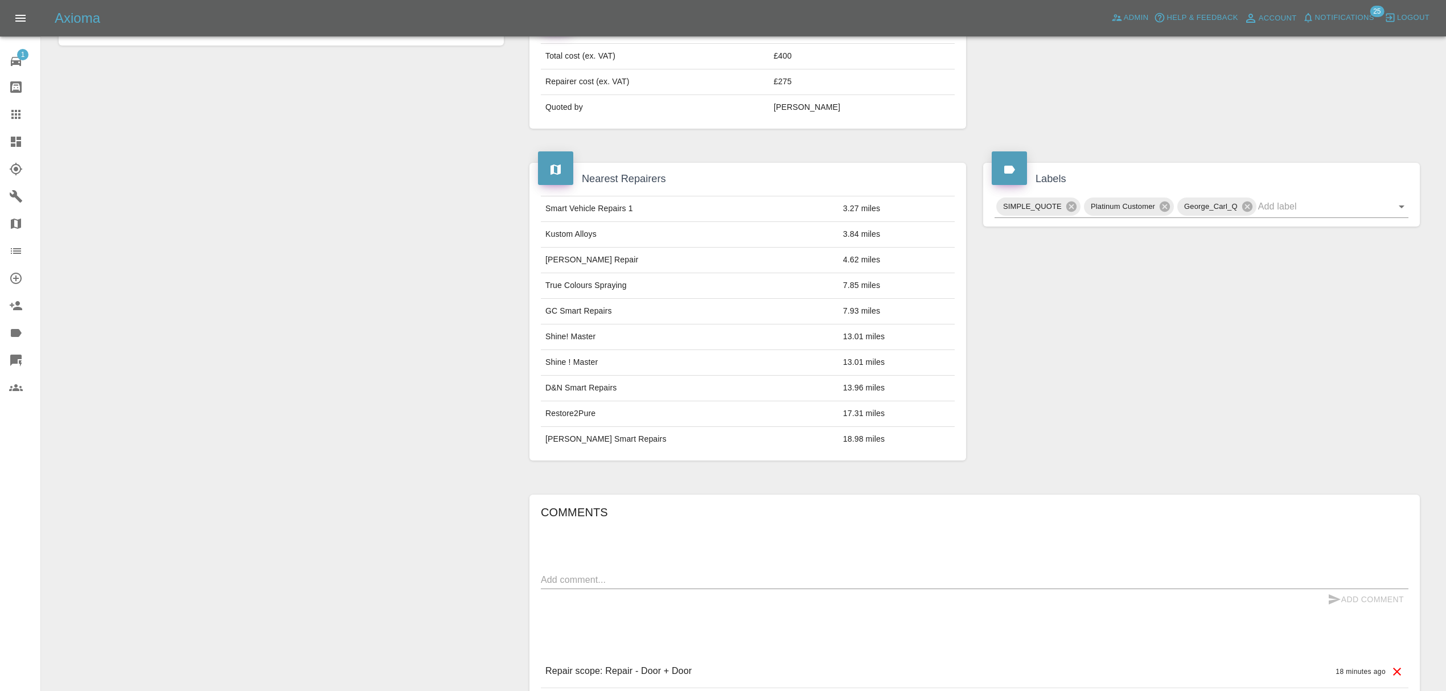
scroll to position [613, 0]
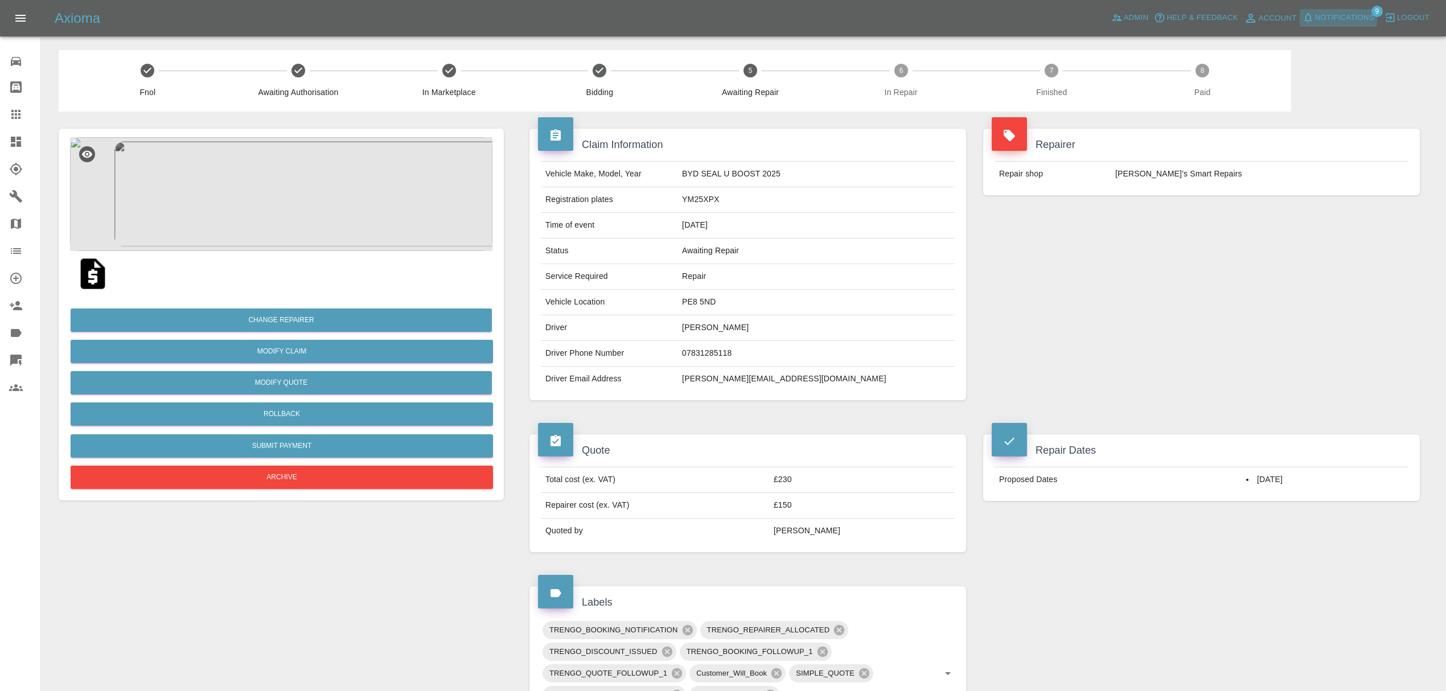
click at [1323, 13] on span "Notifications" at bounding box center [1345, 17] width 59 height 13
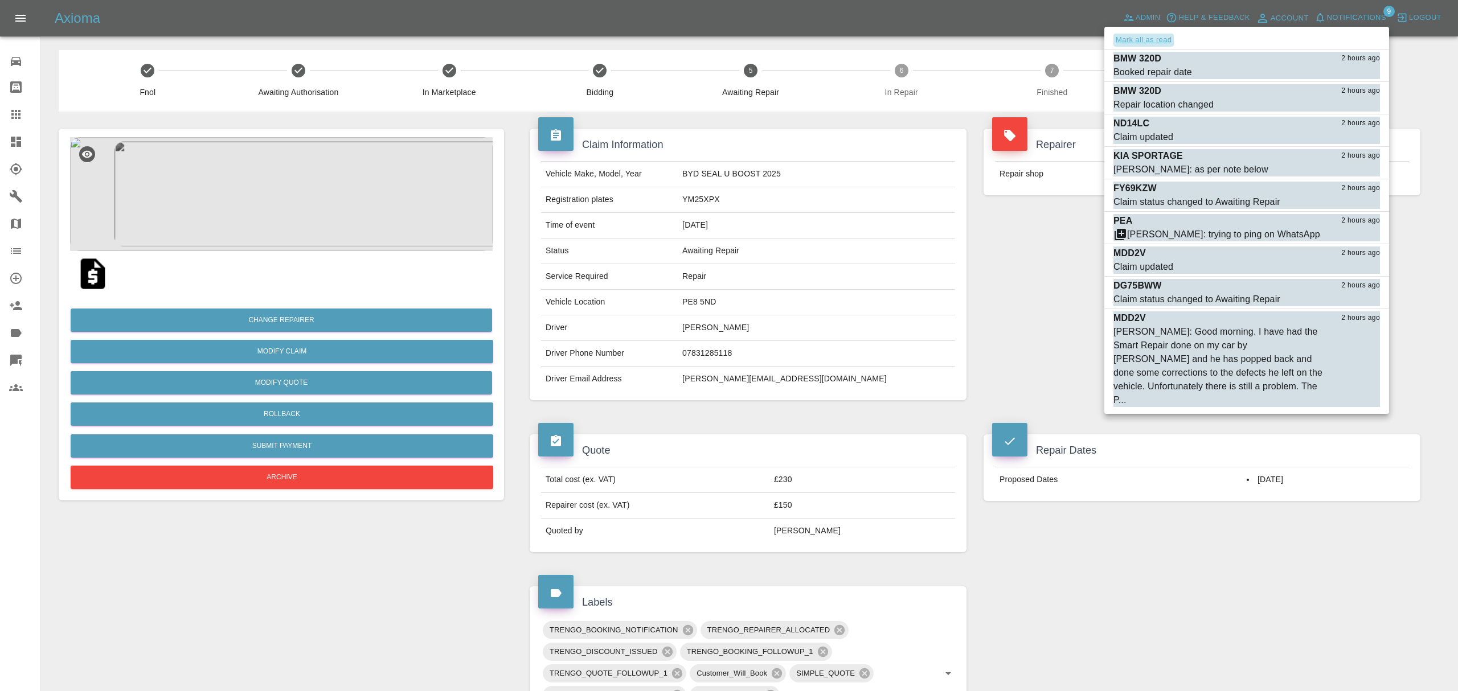
click at [1147, 42] on button "Mark all as read" at bounding box center [1143, 40] width 60 height 13
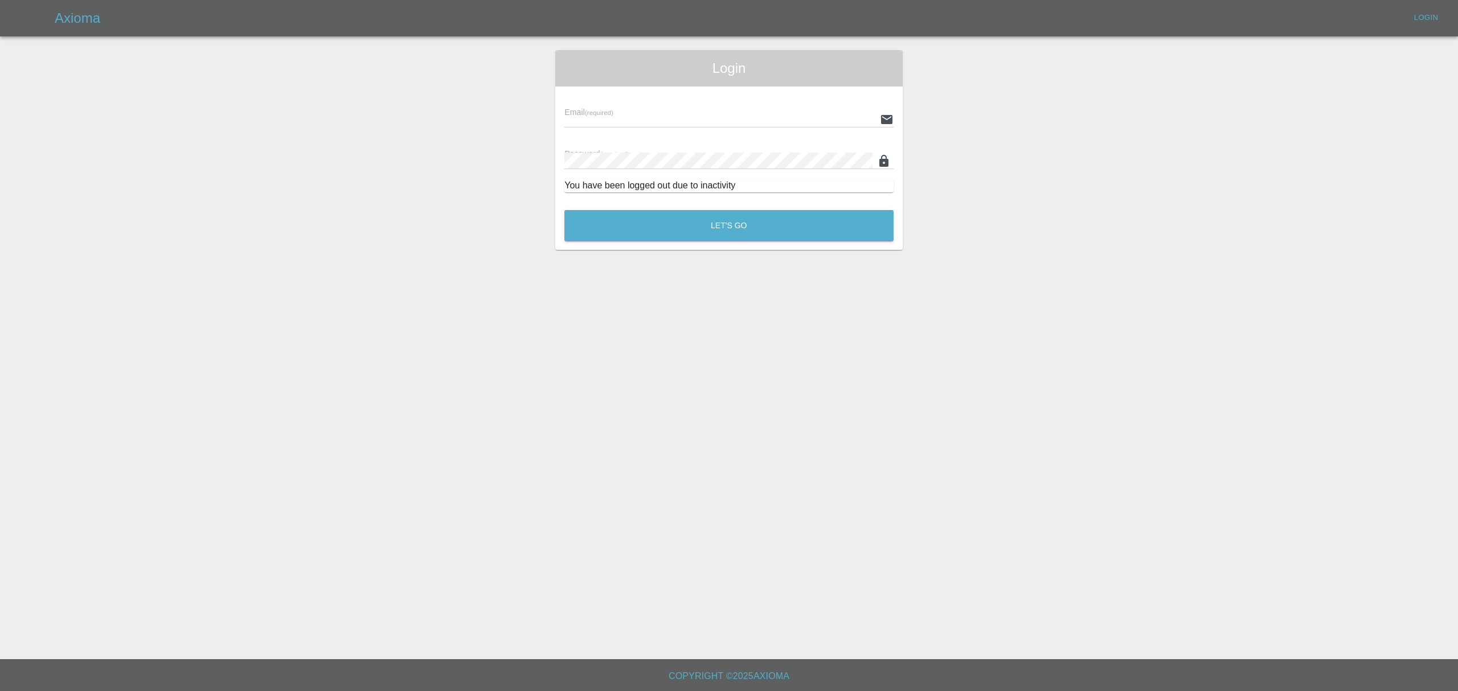
type input "[PERSON_NAME][EMAIL_ADDRESS][DOMAIN_NAME]"
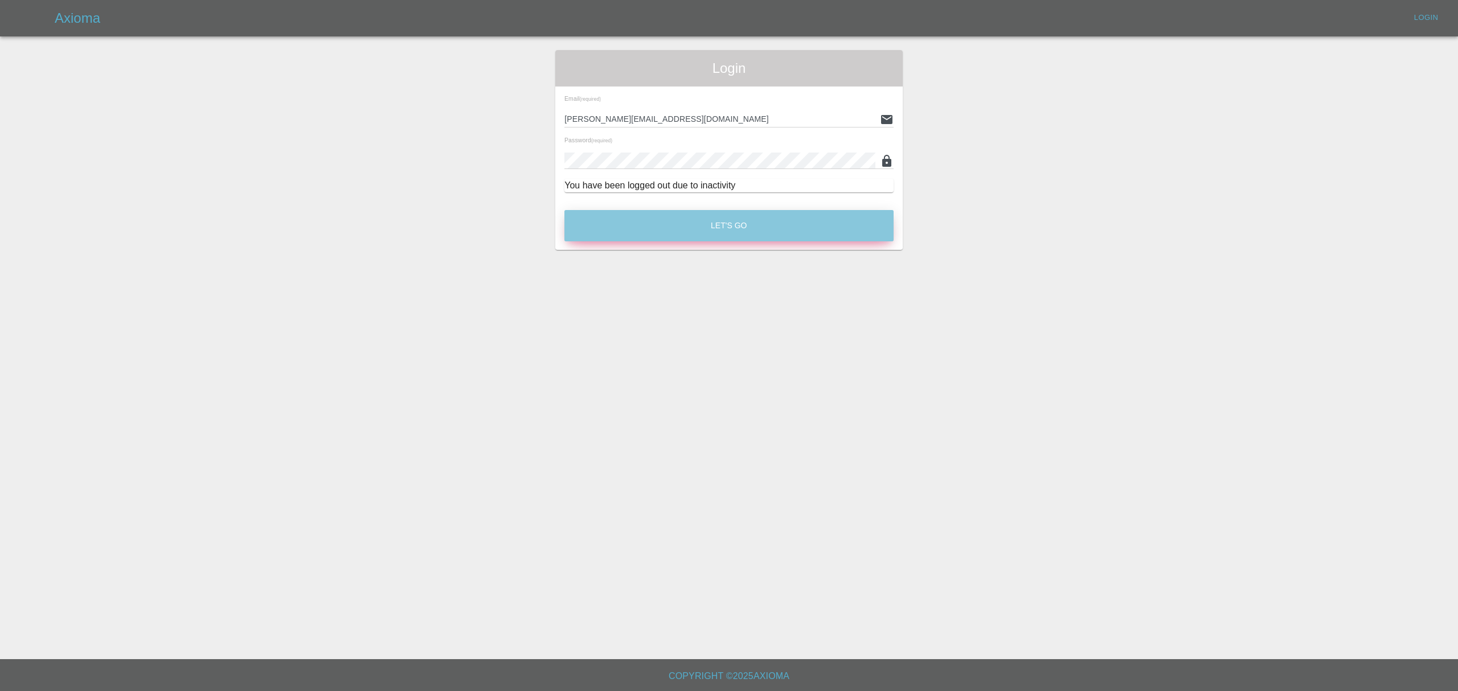
click at [757, 224] on button "Let's Go" at bounding box center [728, 225] width 329 height 31
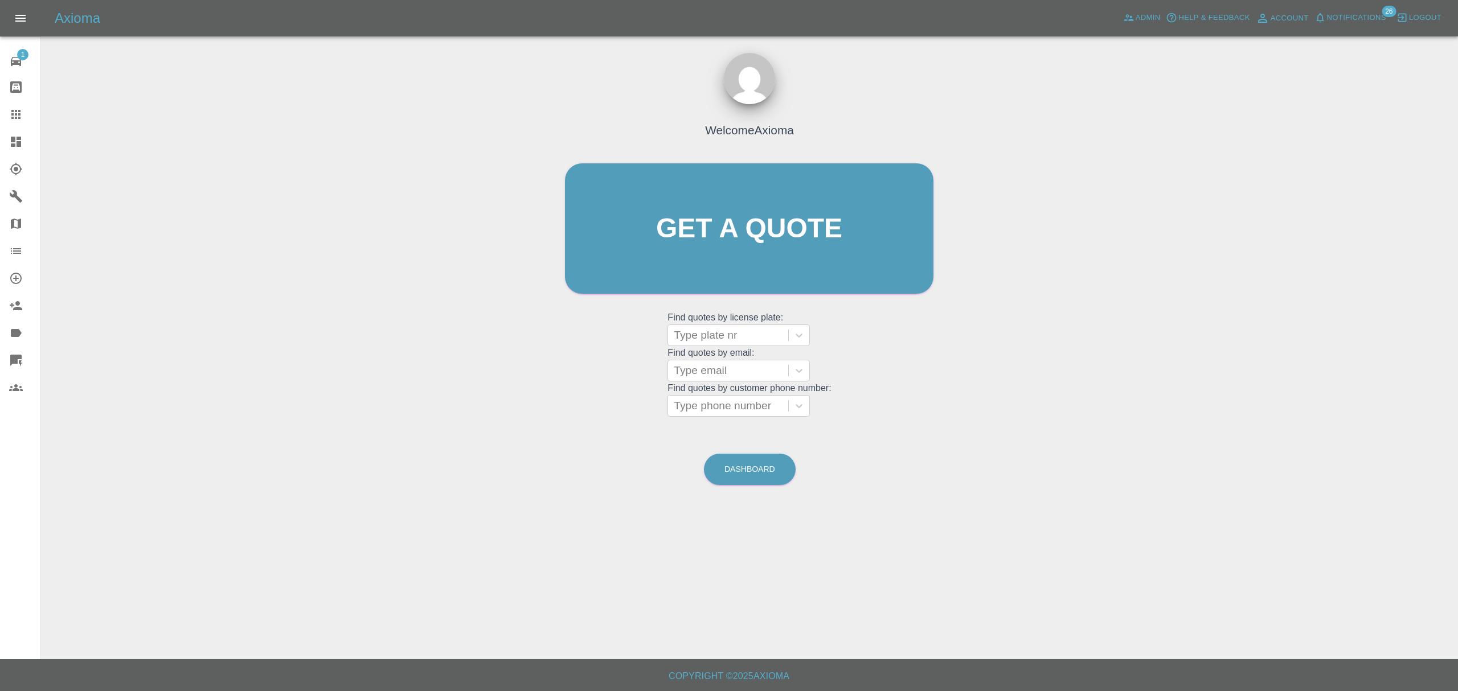
click at [1345, 11] on span "Notifications" at bounding box center [1356, 17] width 59 height 13
